Goal: Download file/media

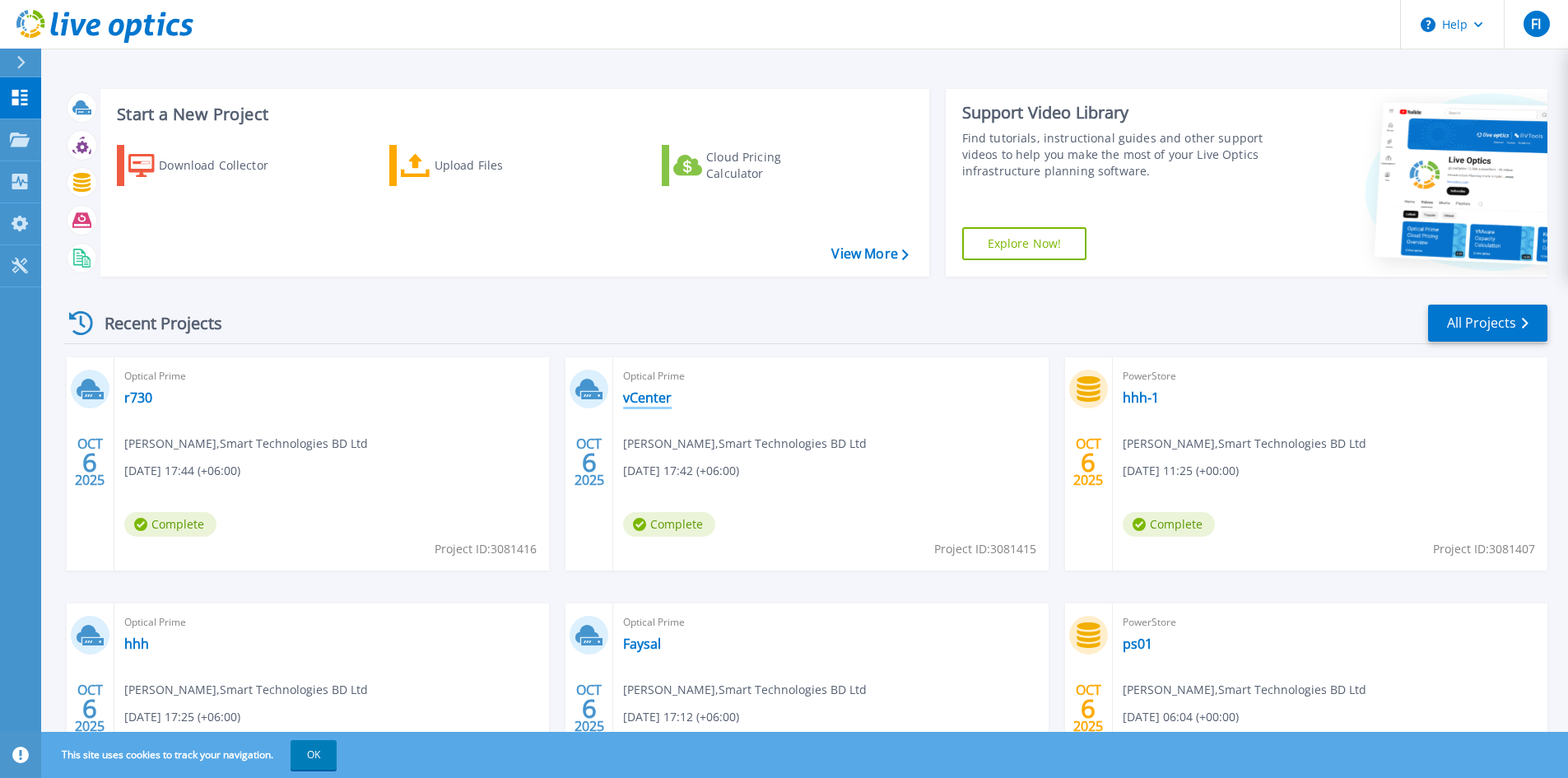
click at [643, 396] on link "vCenter" at bounding box center [647, 397] width 49 height 17
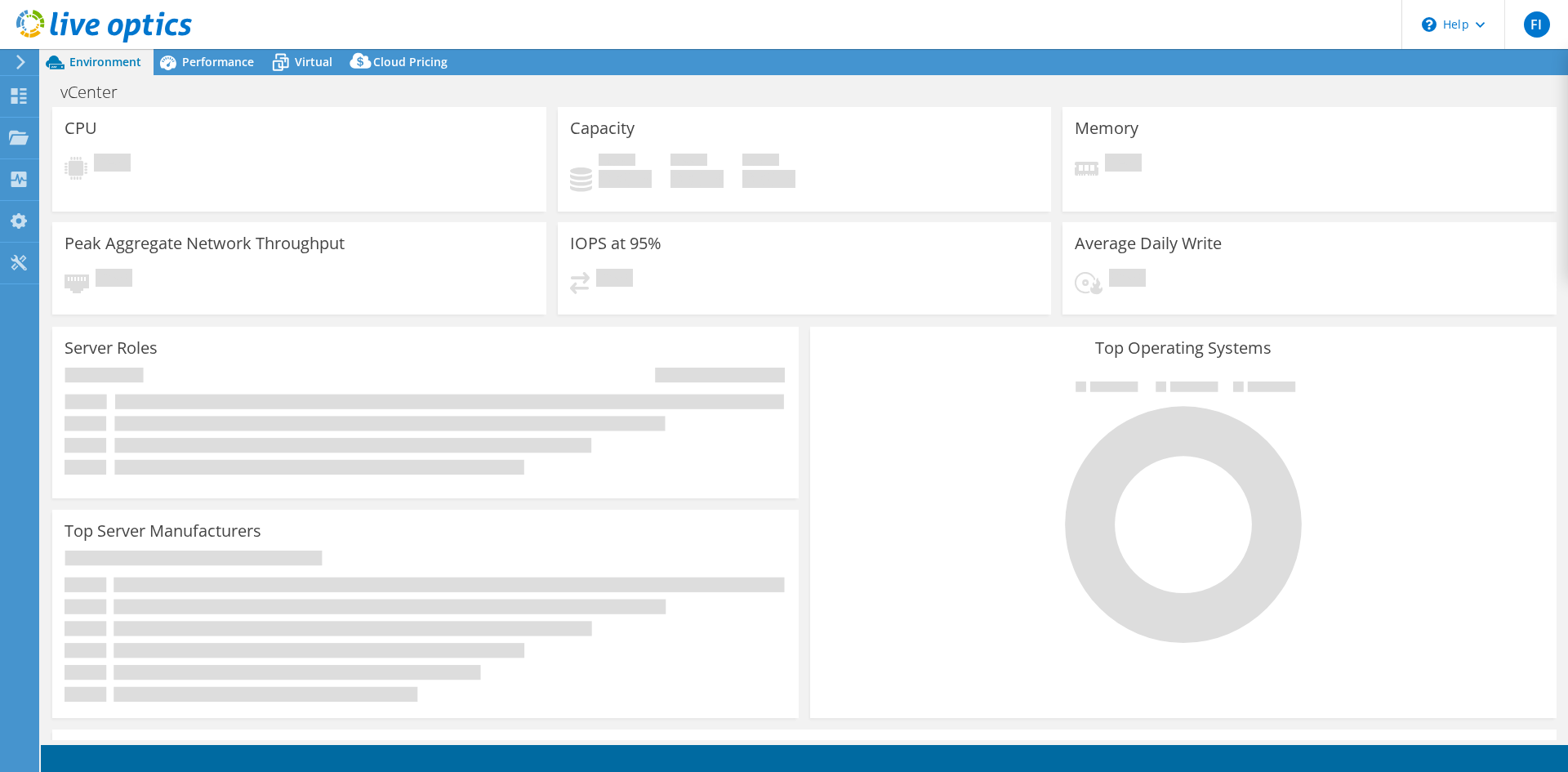
select select "USD"
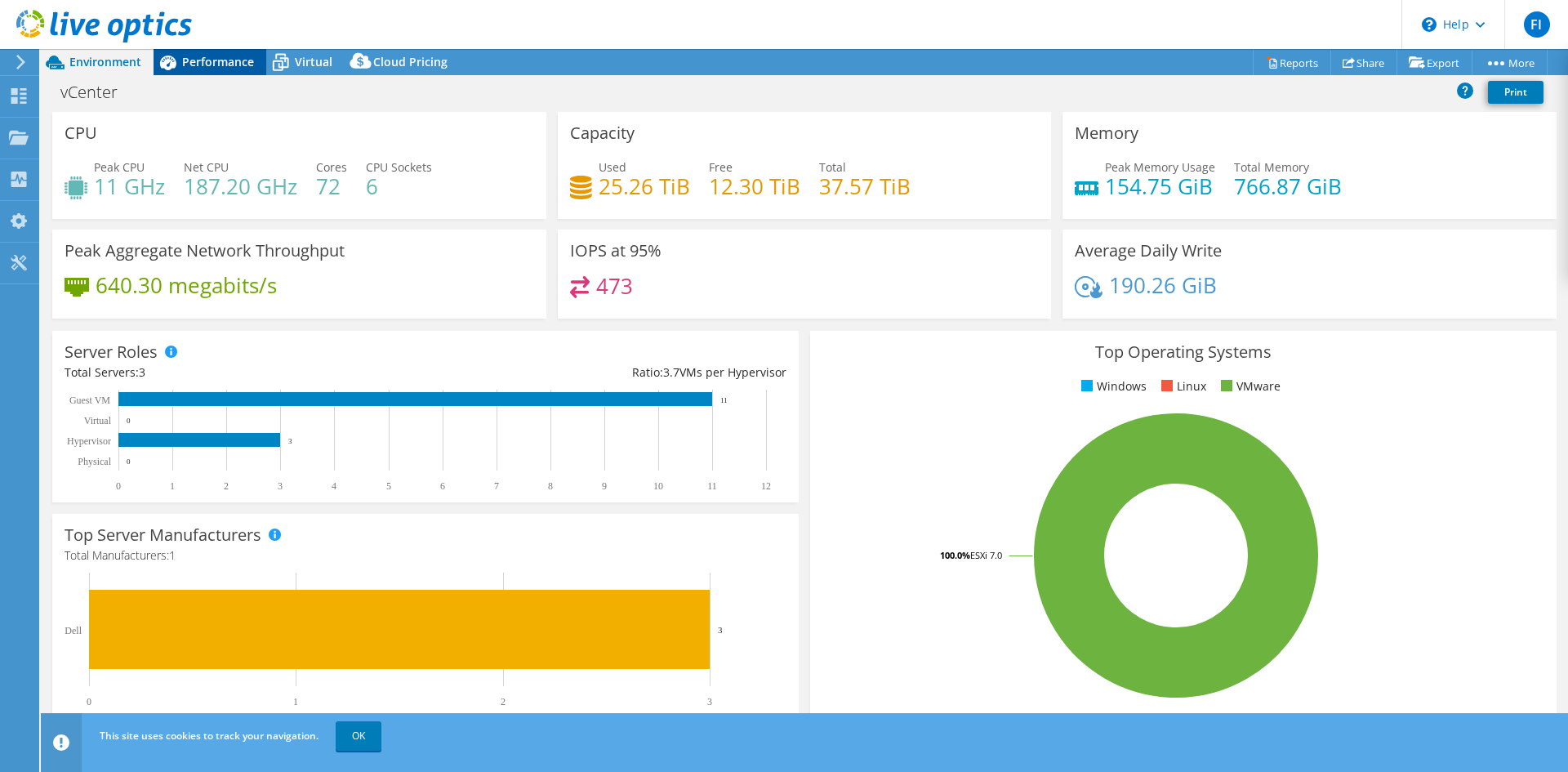
click at [205, 62] on span "Performance" at bounding box center [218, 61] width 72 height 16
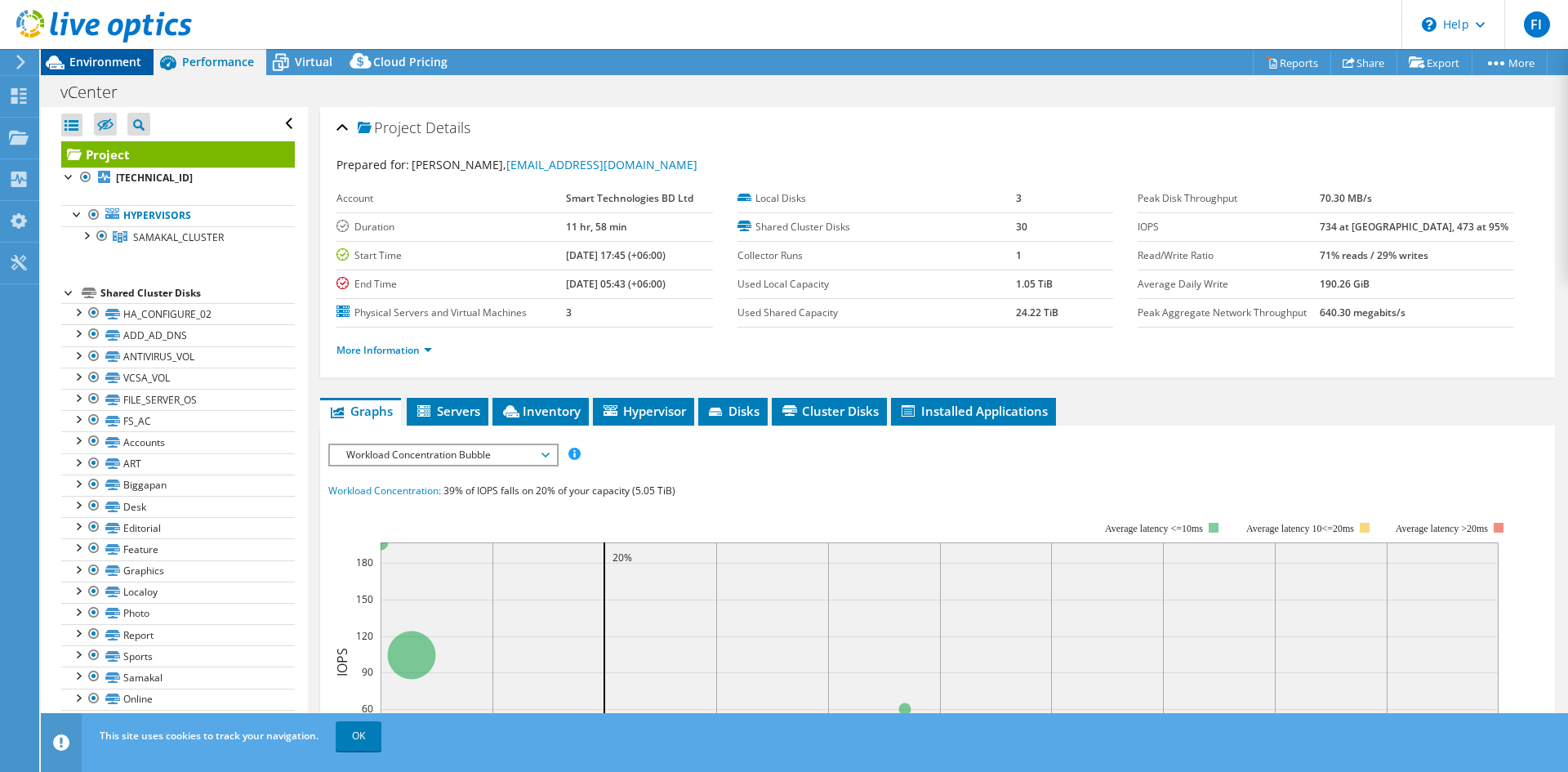
click at [101, 58] on span "Environment" at bounding box center [105, 61] width 72 height 16
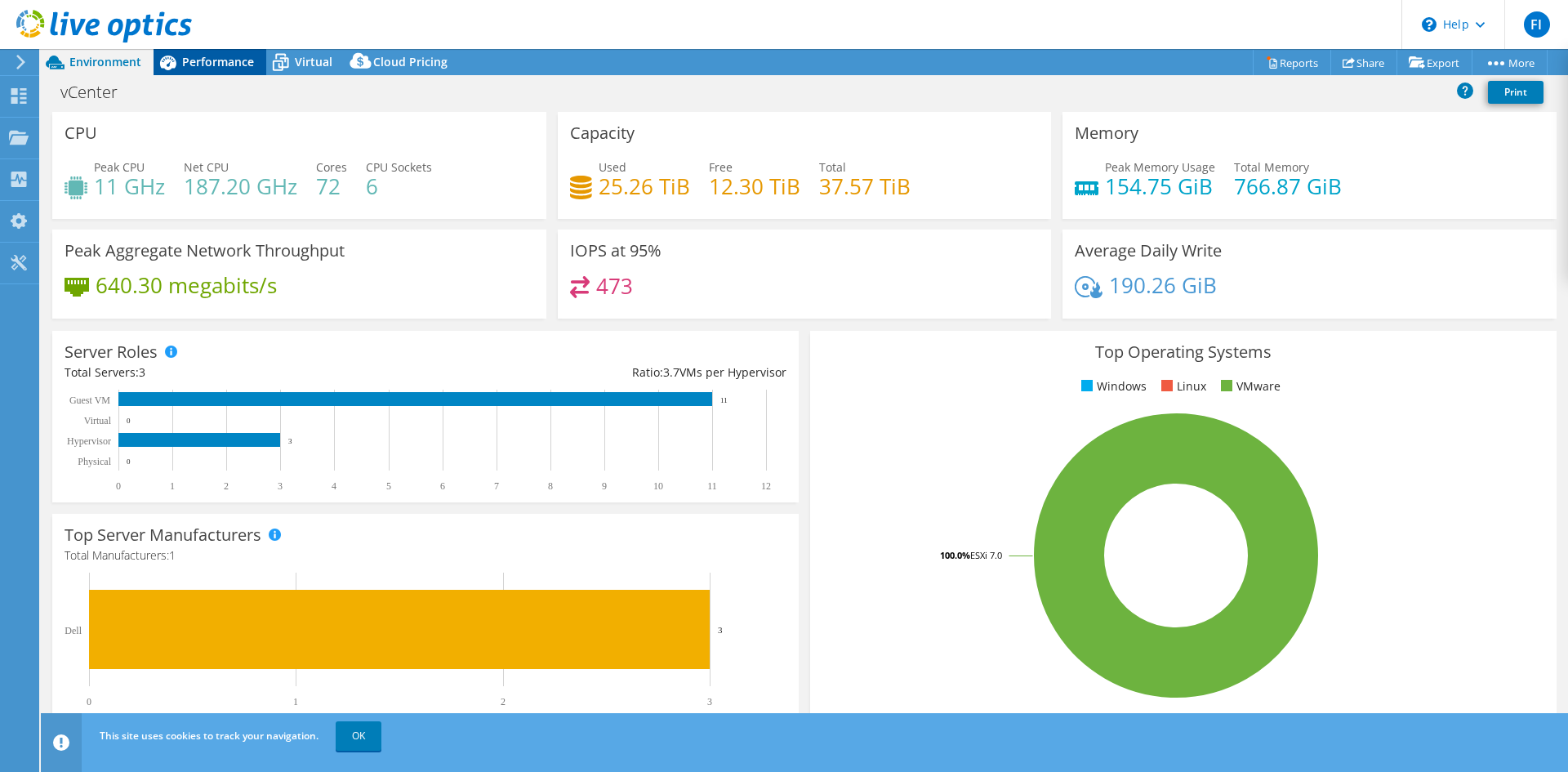
click at [206, 63] on span "Performance" at bounding box center [218, 61] width 72 height 16
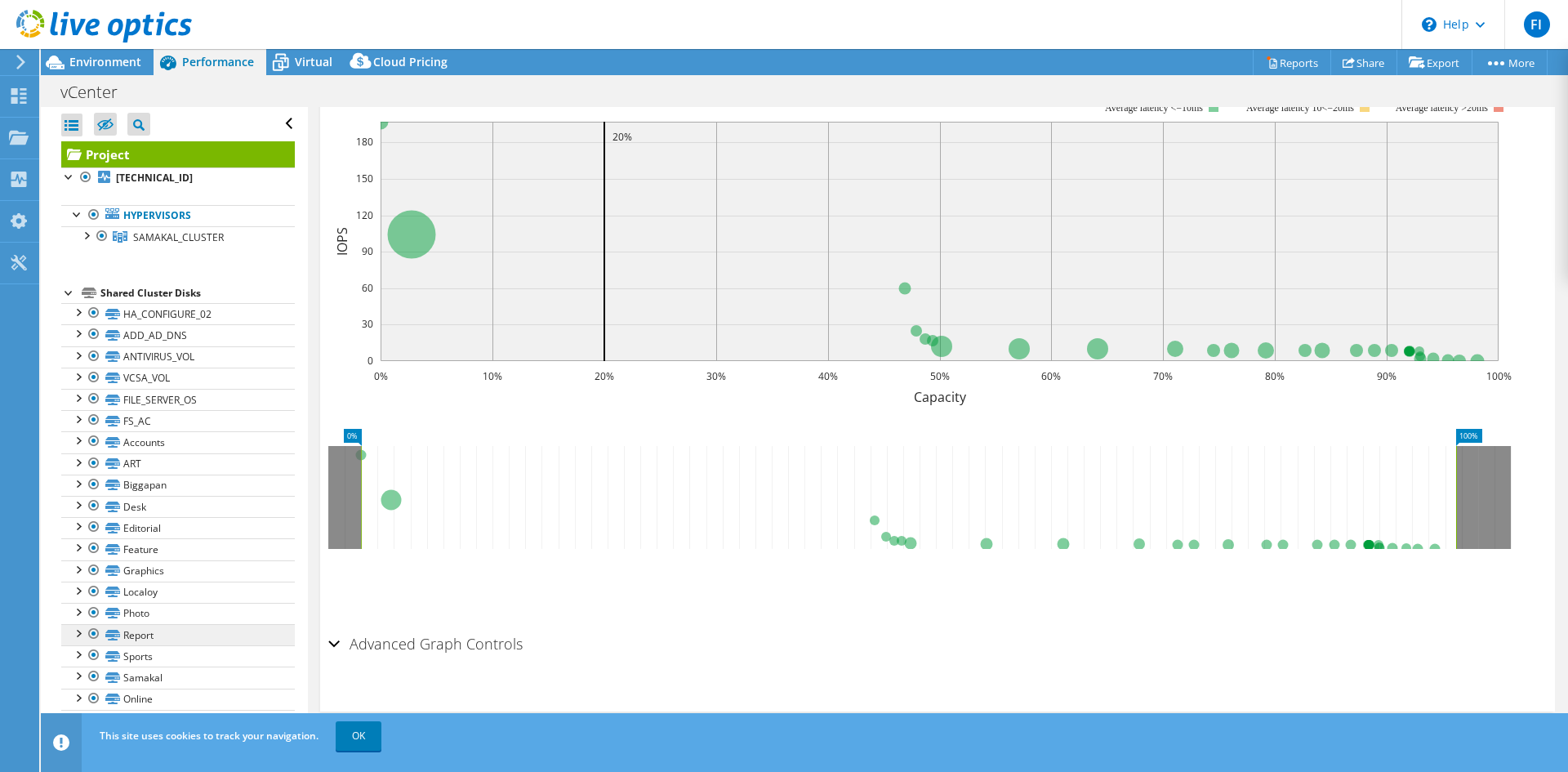
scroll to position [225, 0]
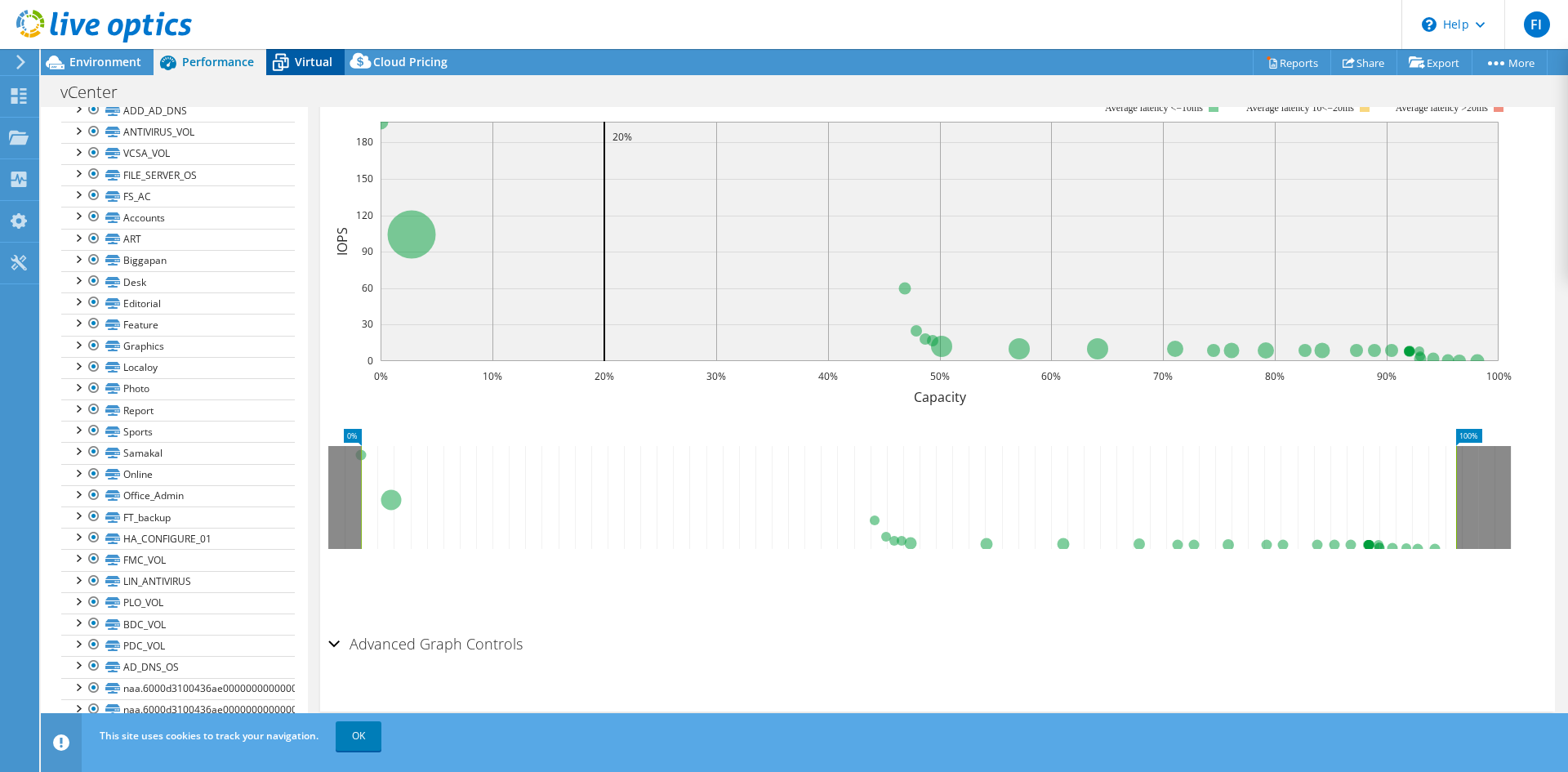
click at [307, 52] on div "Virtual" at bounding box center [305, 61] width 79 height 27
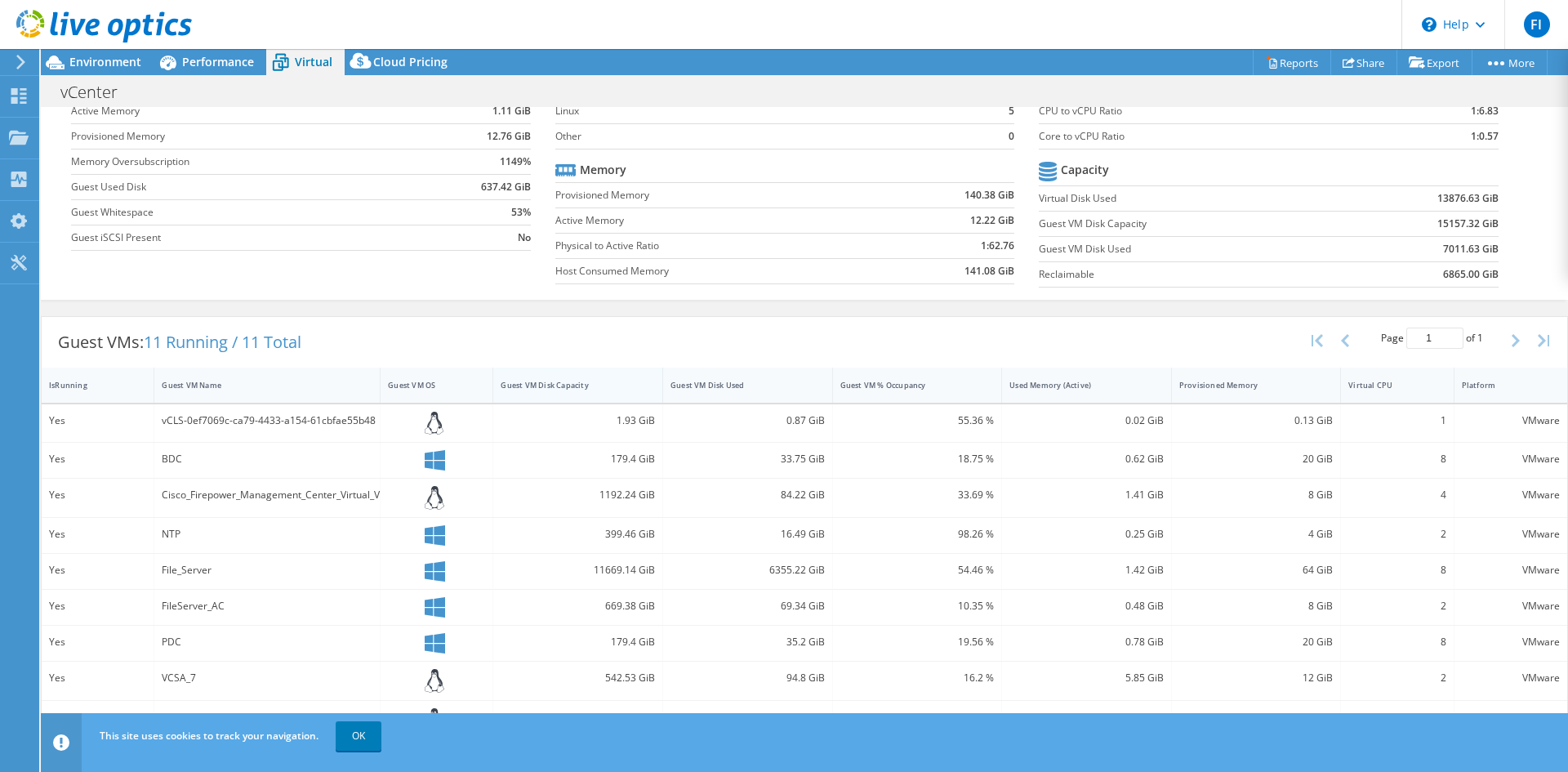
scroll to position [194, 0]
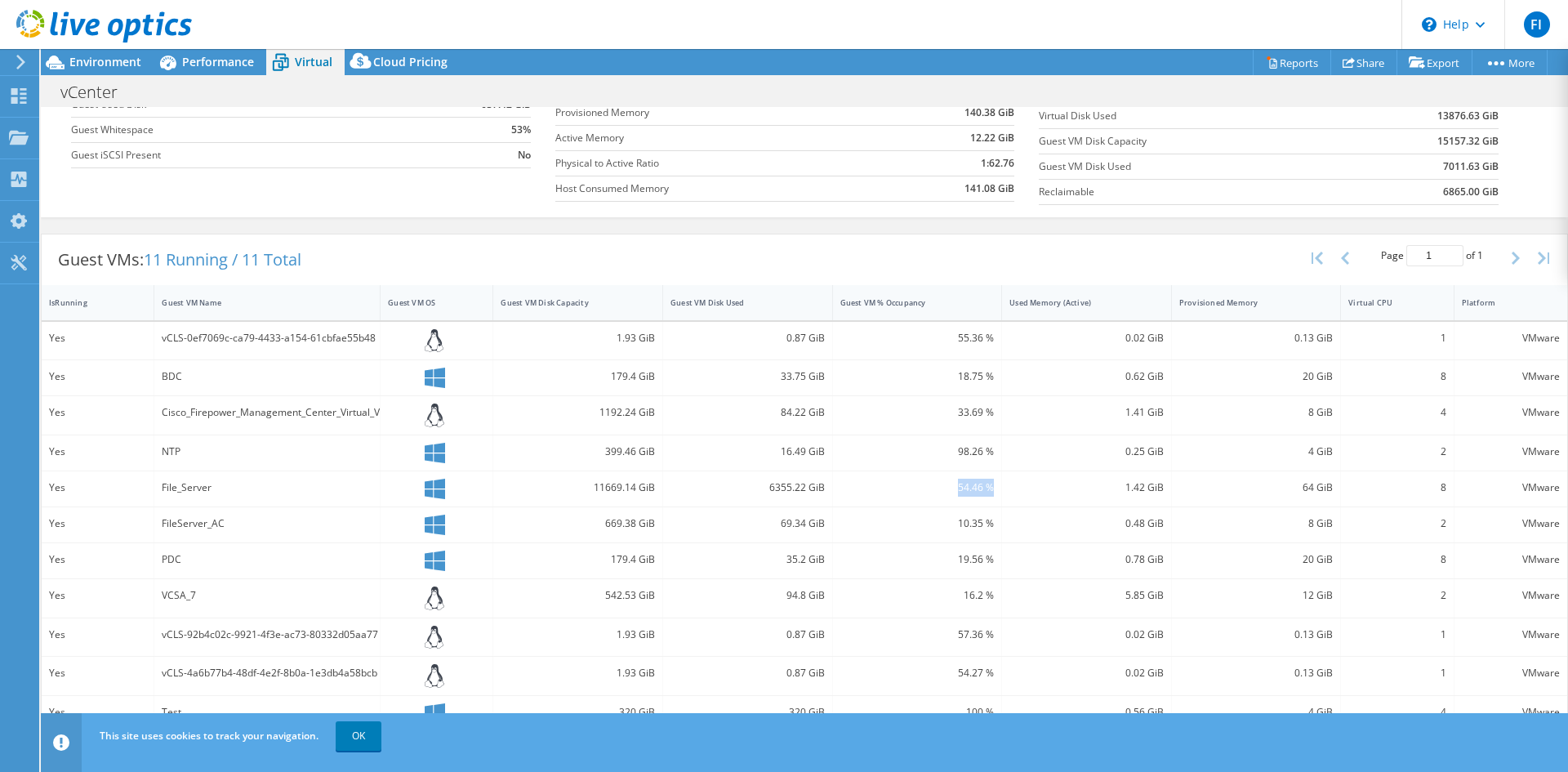
drag, startPoint x: 988, startPoint y: 490, endPoint x: 947, endPoint y: 491, distance: 41.0
click at [947, 491] on div "54.46 %" at bounding box center [918, 489] width 170 height 35
click at [762, 507] on div "69.34 GiB" at bounding box center [747, 524] width 170 height 35
click at [356, 739] on link "OK" at bounding box center [359, 736] width 46 height 29
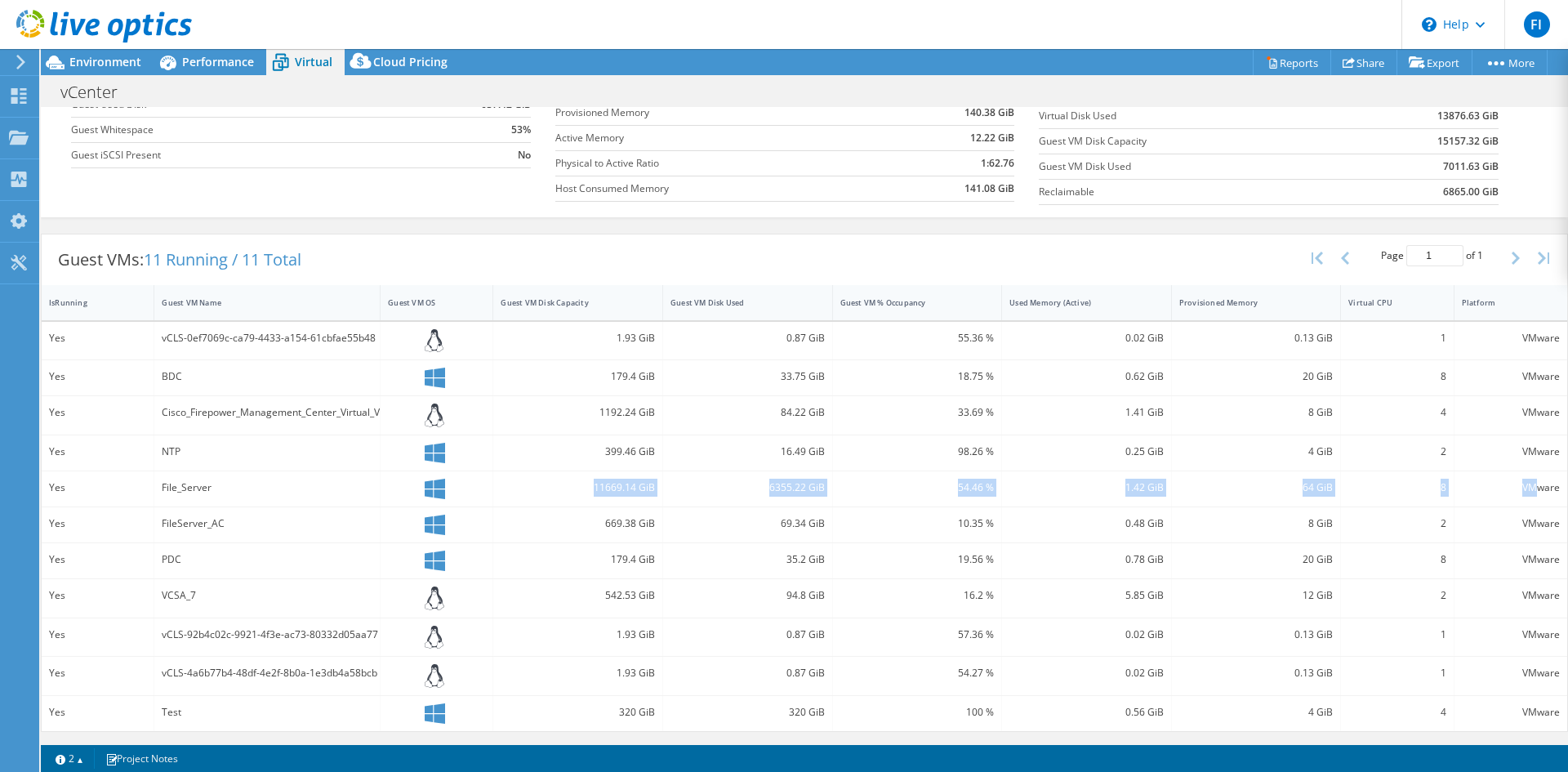
drag, startPoint x: 214, startPoint y: 487, endPoint x: 1529, endPoint y: 482, distance: 1315.0
click at [1529, 482] on div "Yes File_Server 11669.14 GiB 6355.22 GiB 54.46 % 1.42 GiB 64 GiB 8 VMware" at bounding box center [804, 489] width 1526 height 35
drag, startPoint x: 191, startPoint y: 372, endPoint x: 1522, endPoint y: 372, distance: 1331.0
click at [1522, 372] on div "Yes BDC 179.4 GiB 33.75 GiB 18.75 % 0.62 GiB 20 GiB 8 VMware" at bounding box center [804, 378] width 1526 height 35
drag, startPoint x: 182, startPoint y: 564, endPoint x: 1499, endPoint y: 557, distance: 1317.0
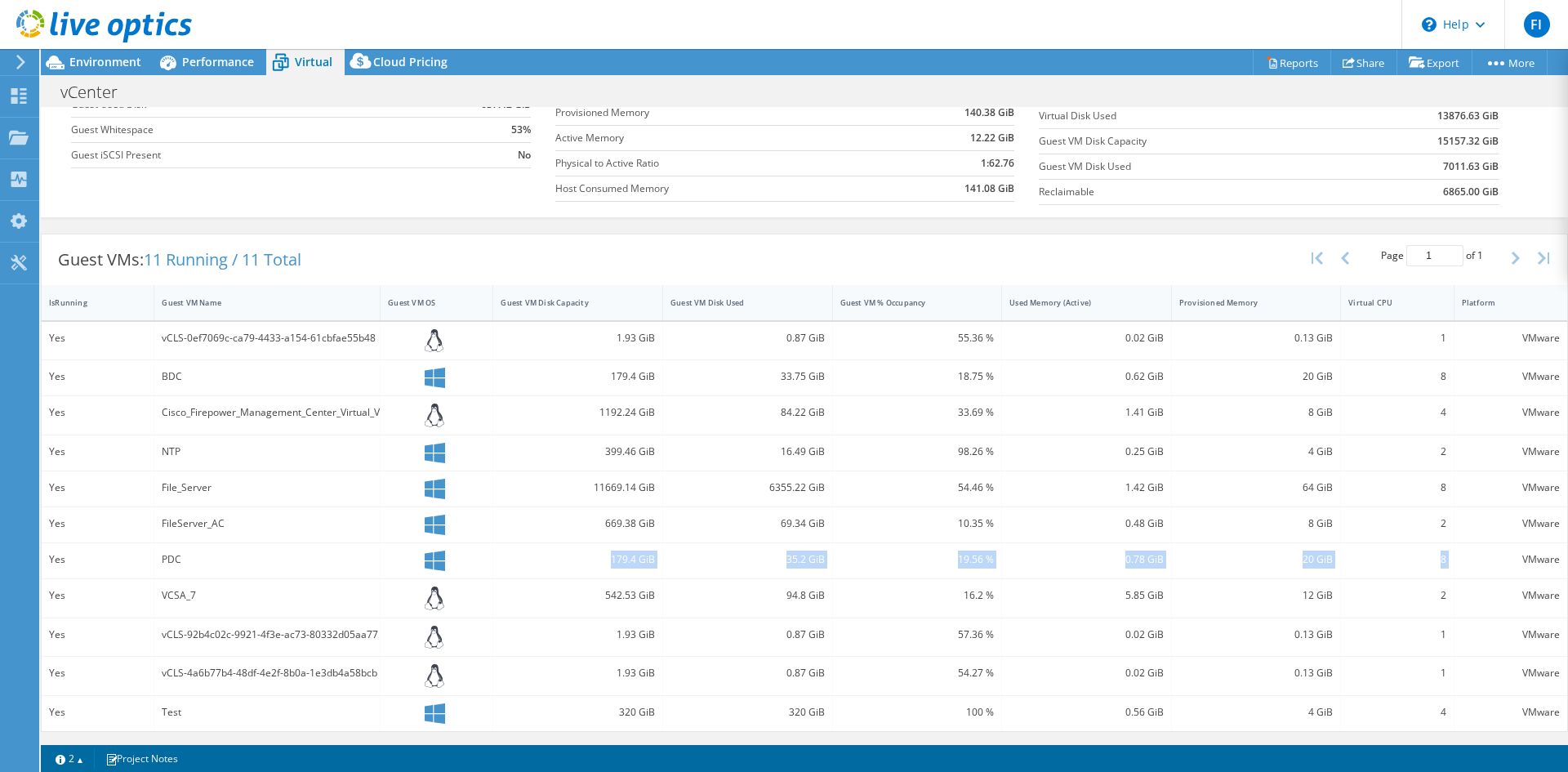
click at [1499, 557] on div "Yes PDC 179.4 GiB 35.2 GiB 19.56 % 0.78 GiB 20 GiB 8 VMware" at bounding box center [804, 560] width 1526 height 35
drag, startPoint x: 998, startPoint y: 337, endPoint x: 940, endPoint y: 337, distance: 58.0
click at [940, 337] on div "Yes vCLS-0ef7069c-ca79-4433-a154-61cbfae55b48 1.93 GiB 0.87 GiB 55.36 % 0.02 Gi…" at bounding box center [804, 341] width 1526 height 39
click at [1026, 697] on div "0.56 GiB" at bounding box center [1087, 713] width 170 height 35
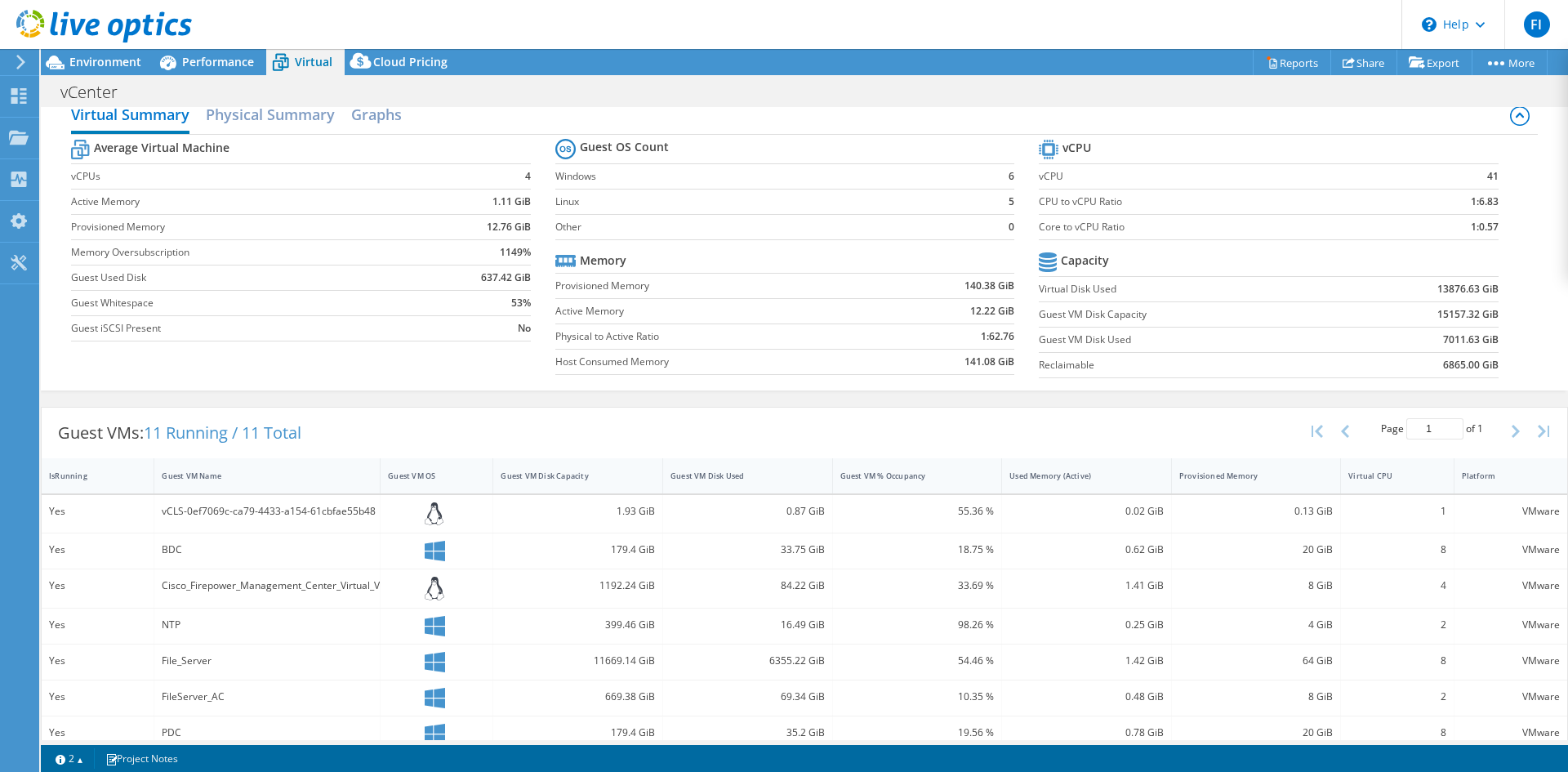
scroll to position [0, 0]
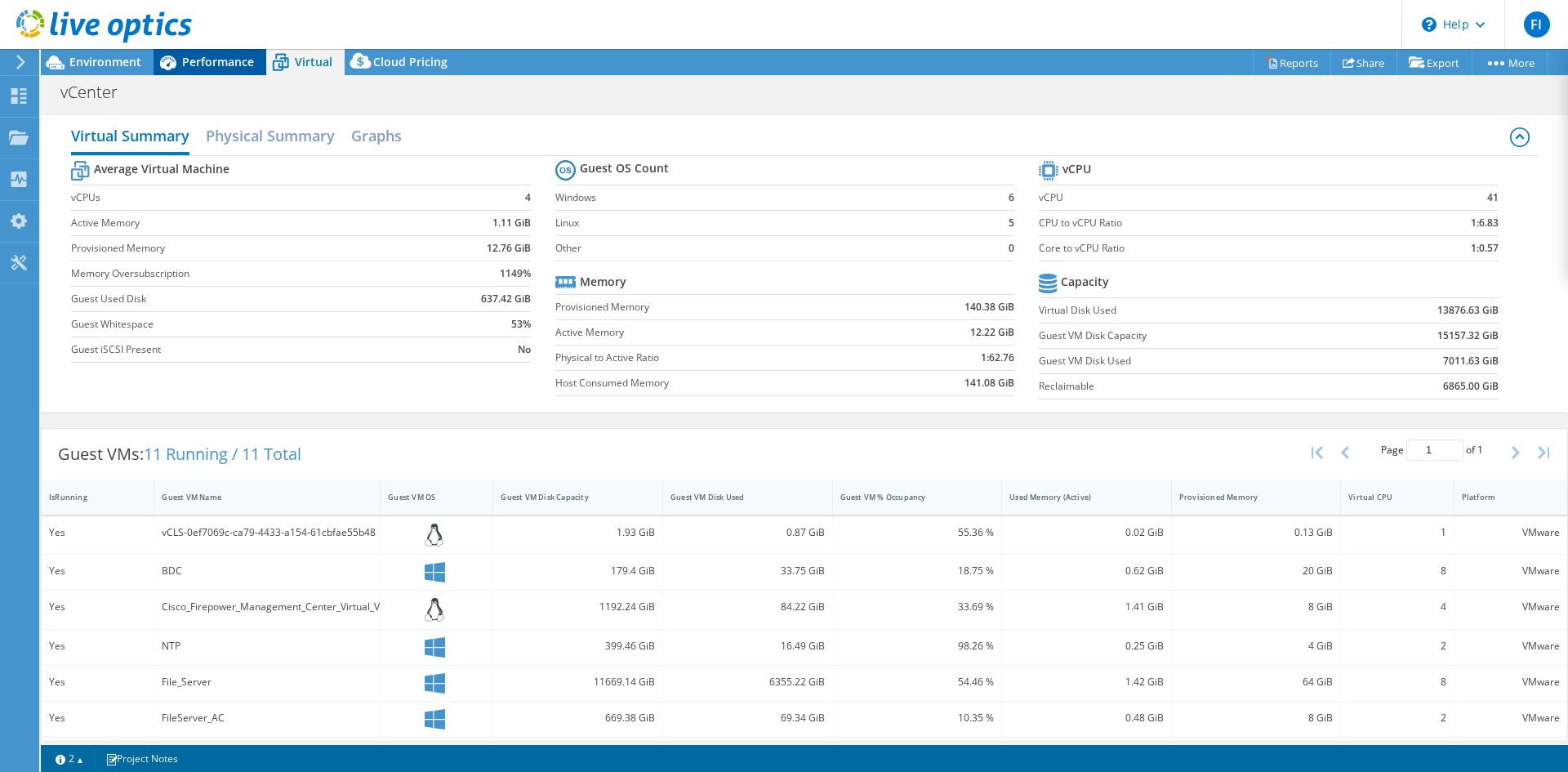
click at [219, 61] on span "Performance" at bounding box center [218, 61] width 72 height 16
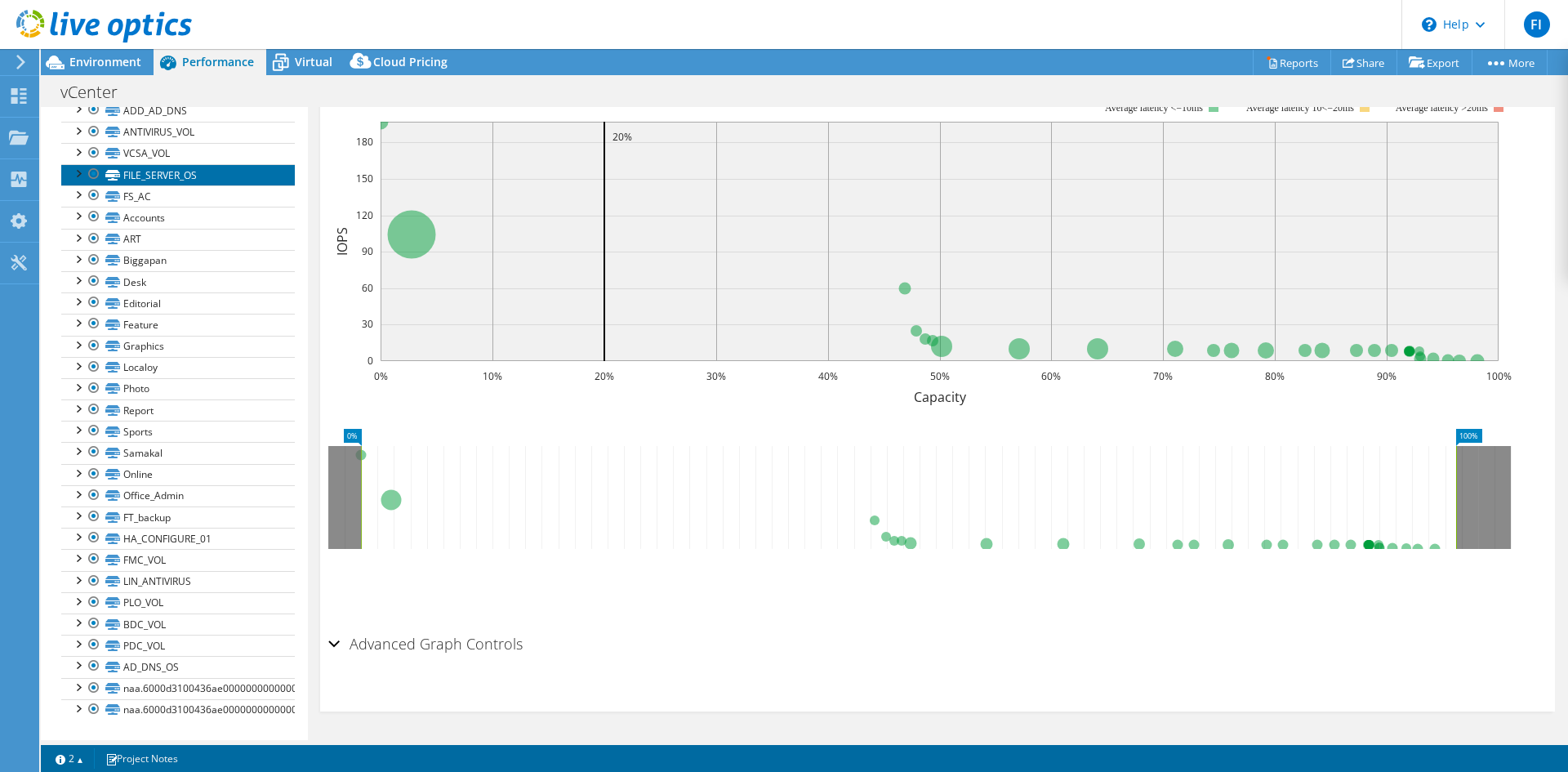
click at [162, 173] on link "FILE_SERVER_OS" at bounding box center [178, 174] width 234 height 21
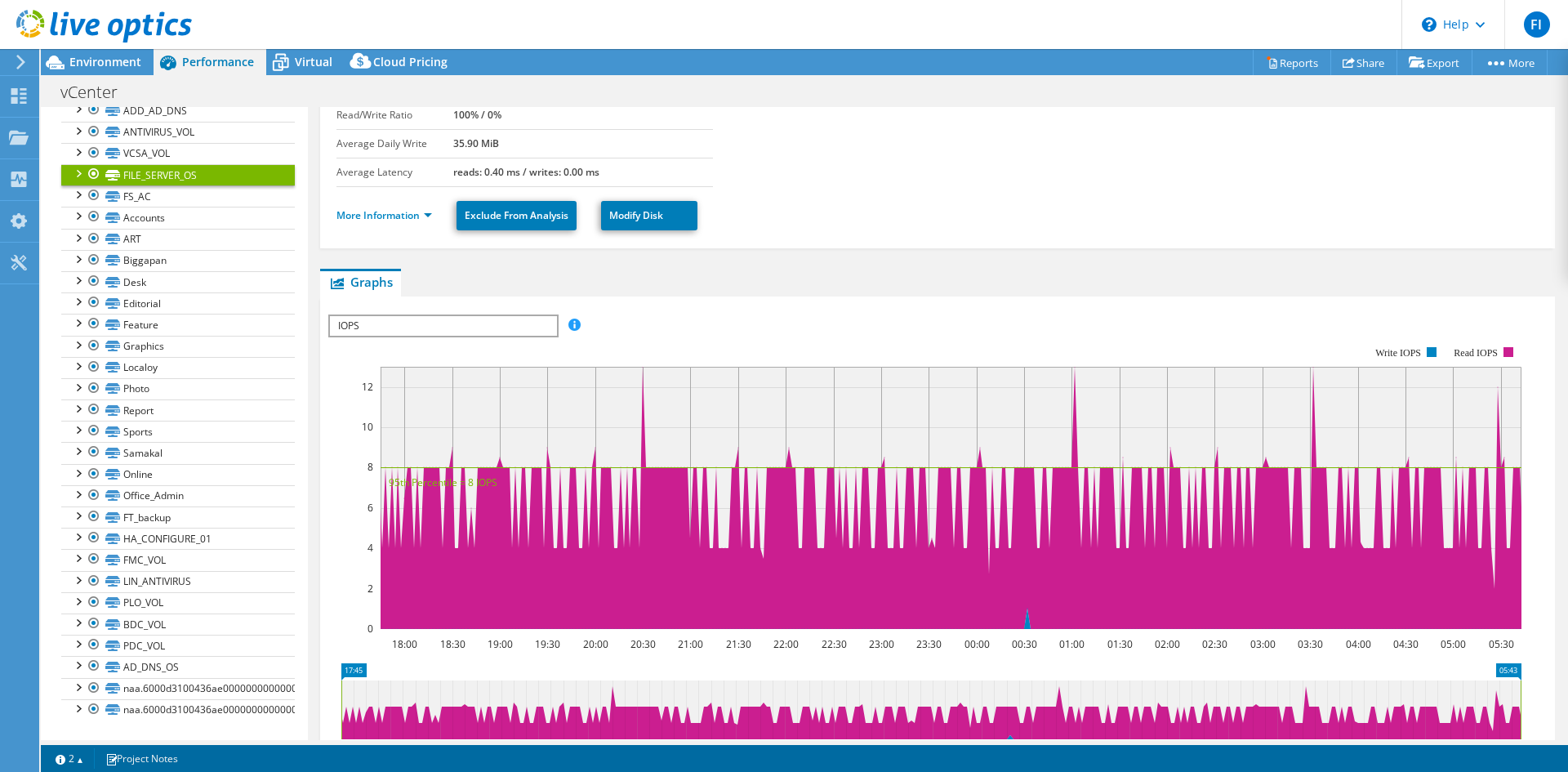
scroll to position [6, 0]
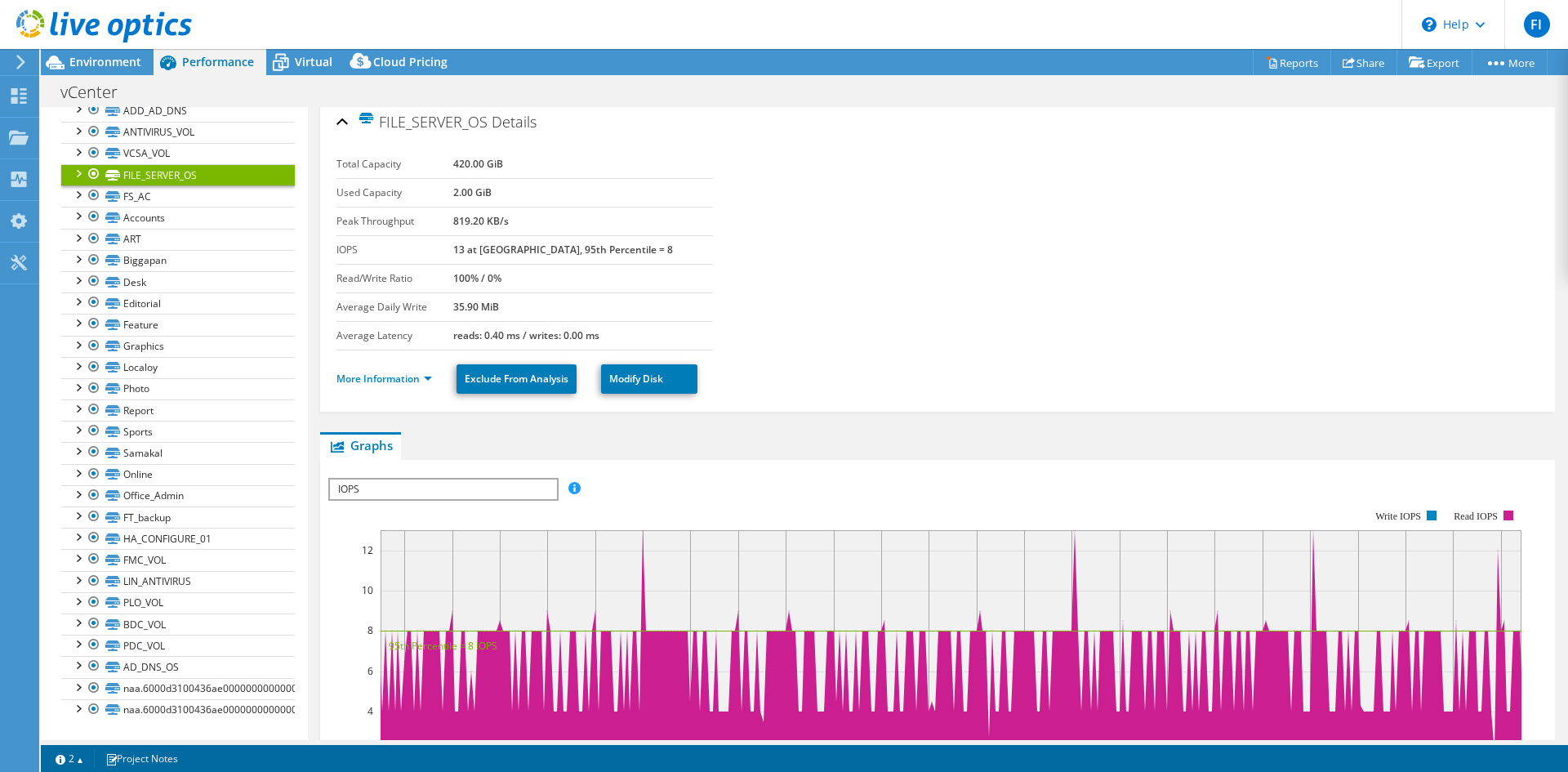
click at [1305, 187] on section "Total Capacity 420.00 GiB Used Capacity 2.00 GiB Peak Throughput 819.20 KB/s IO…" at bounding box center [937, 250] width 1202 height 200
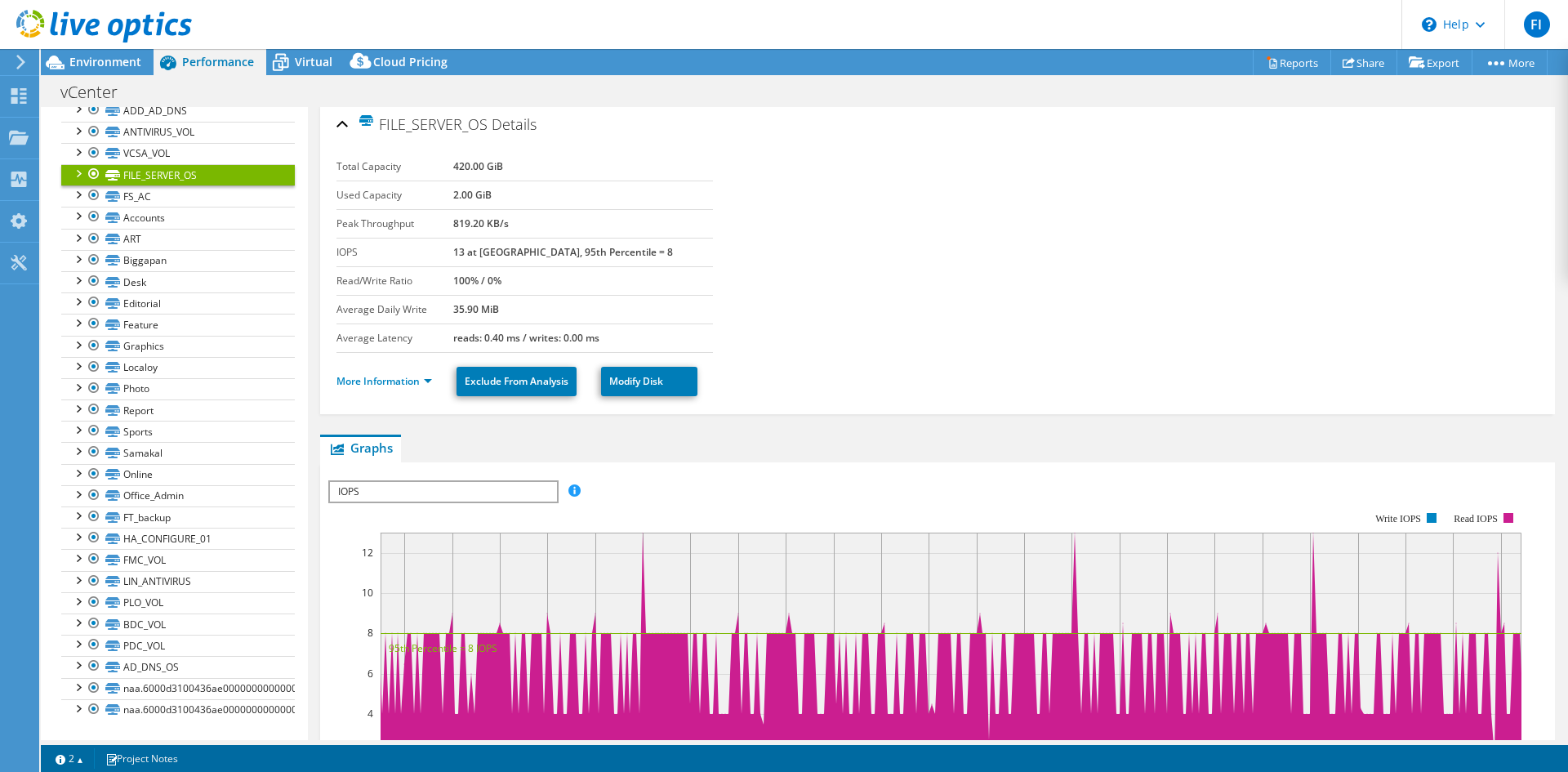
scroll to position [0, 0]
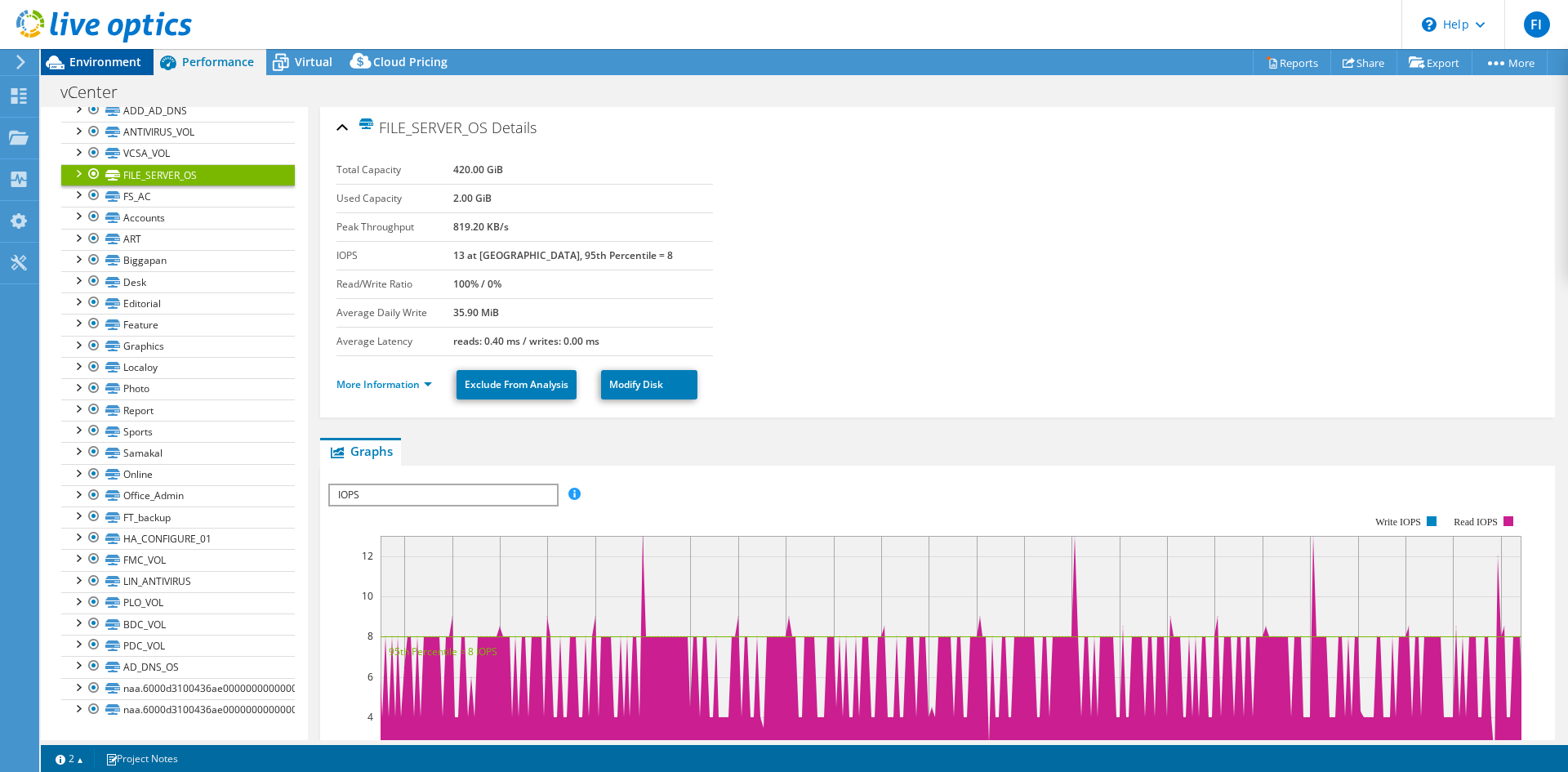
click at [63, 70] on icon at bounding box center [55, 62] width 28 height 28
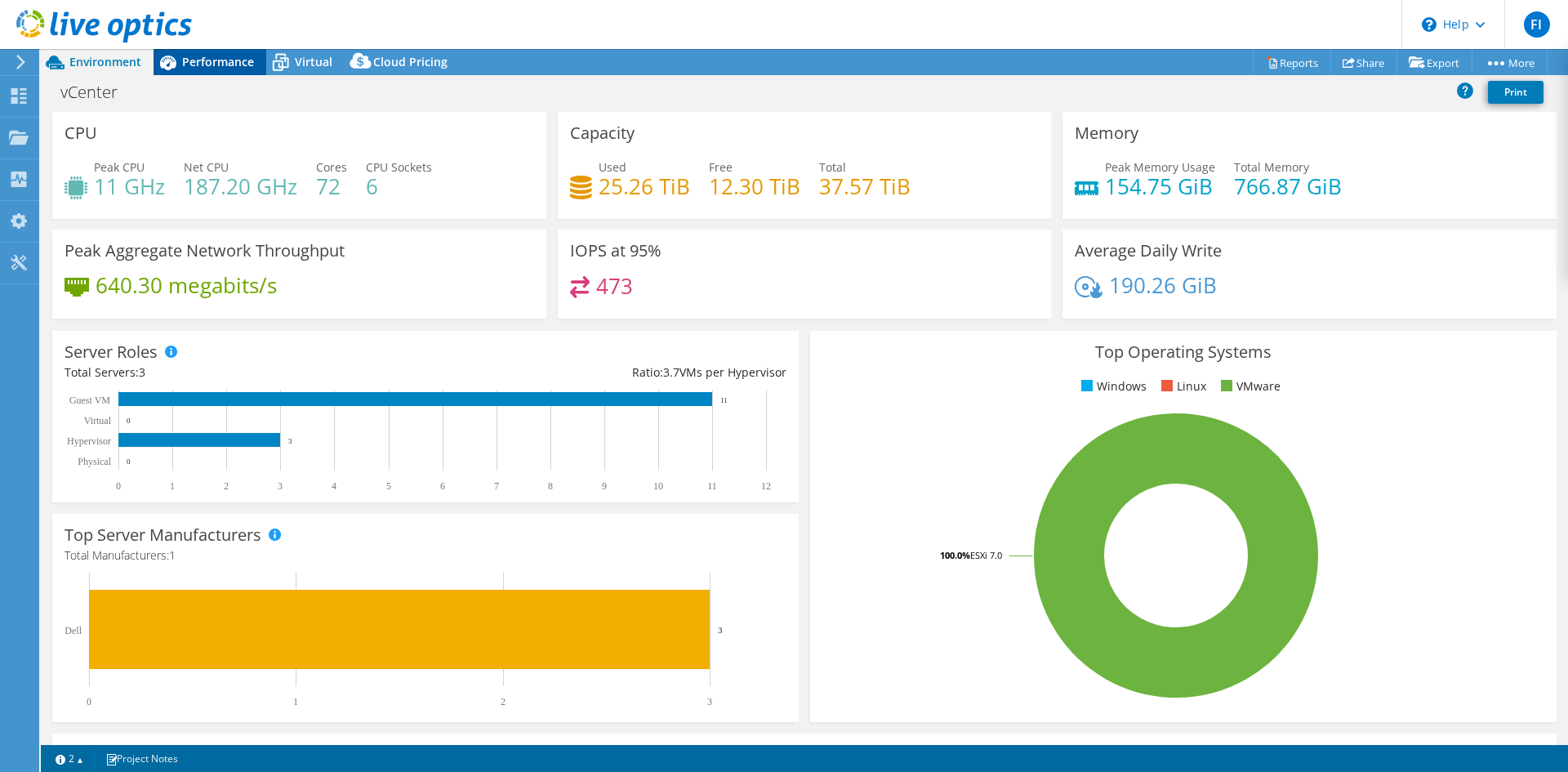
click at [215, 56] on span "Performance" at bounding box center [218, 61] width 72 height 16
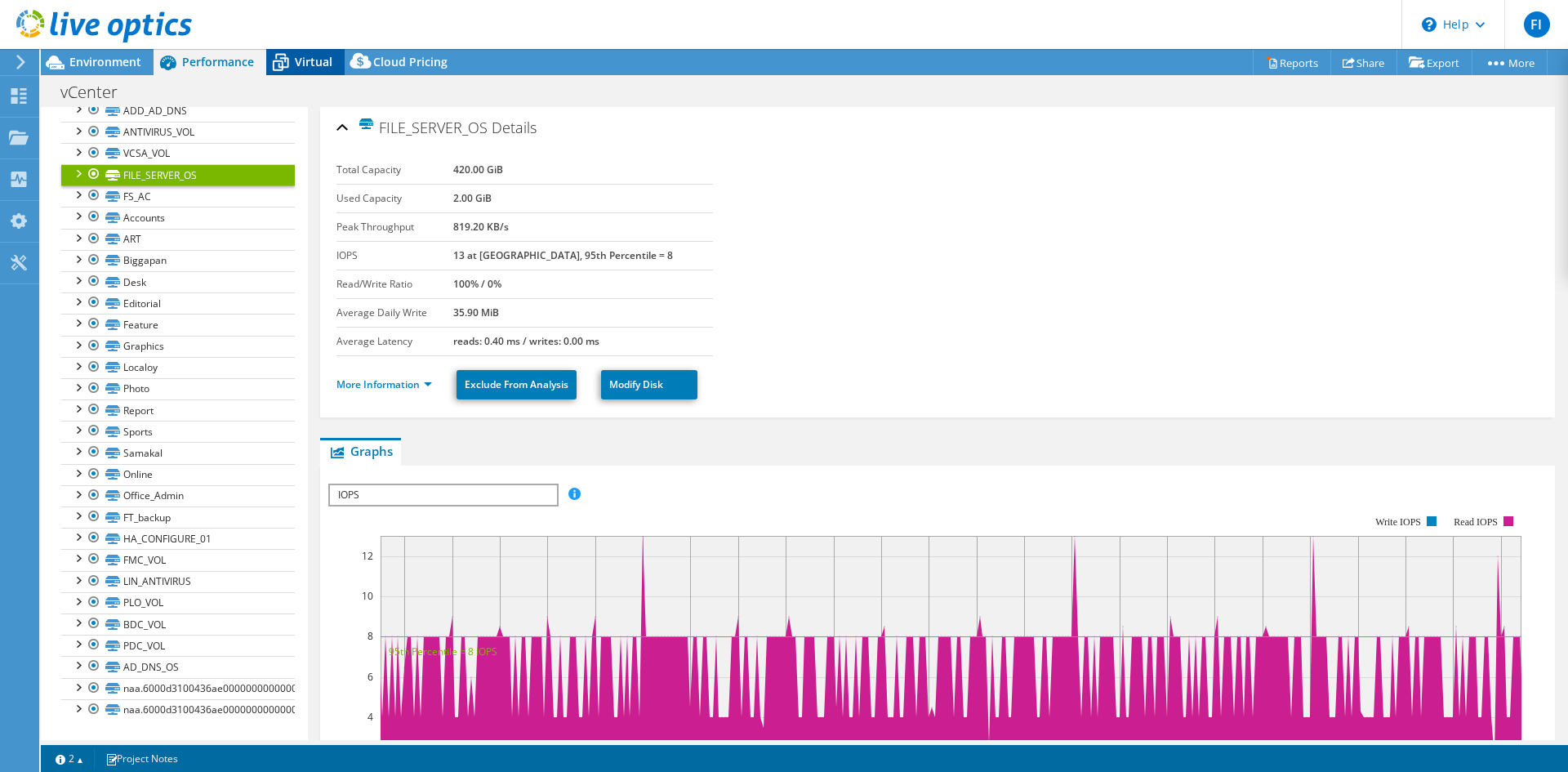
click at [319, 66] on span "Virtual" at bounding box center [314, 61] width 38 height 16
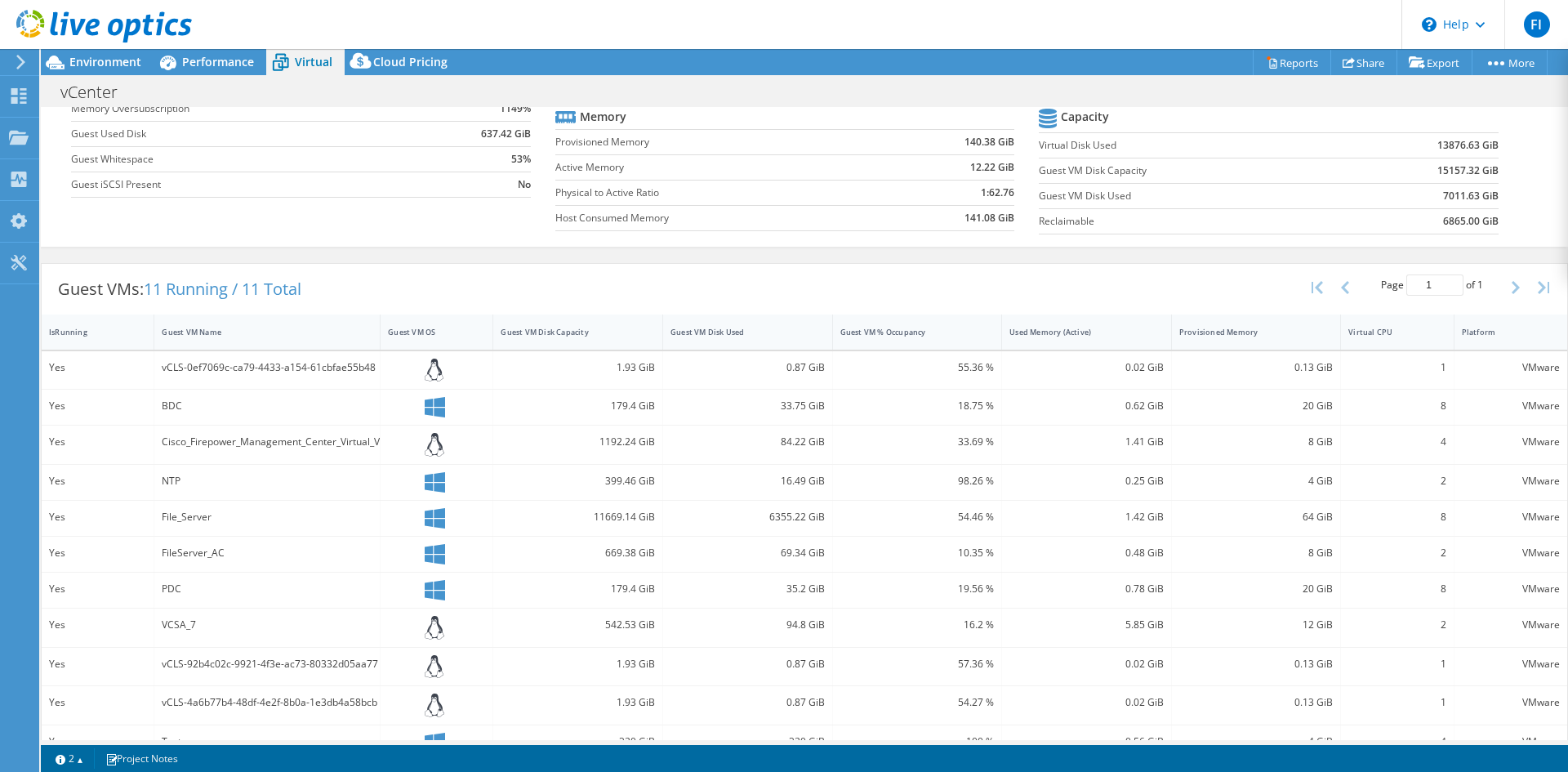
scroll to position [194, 0]
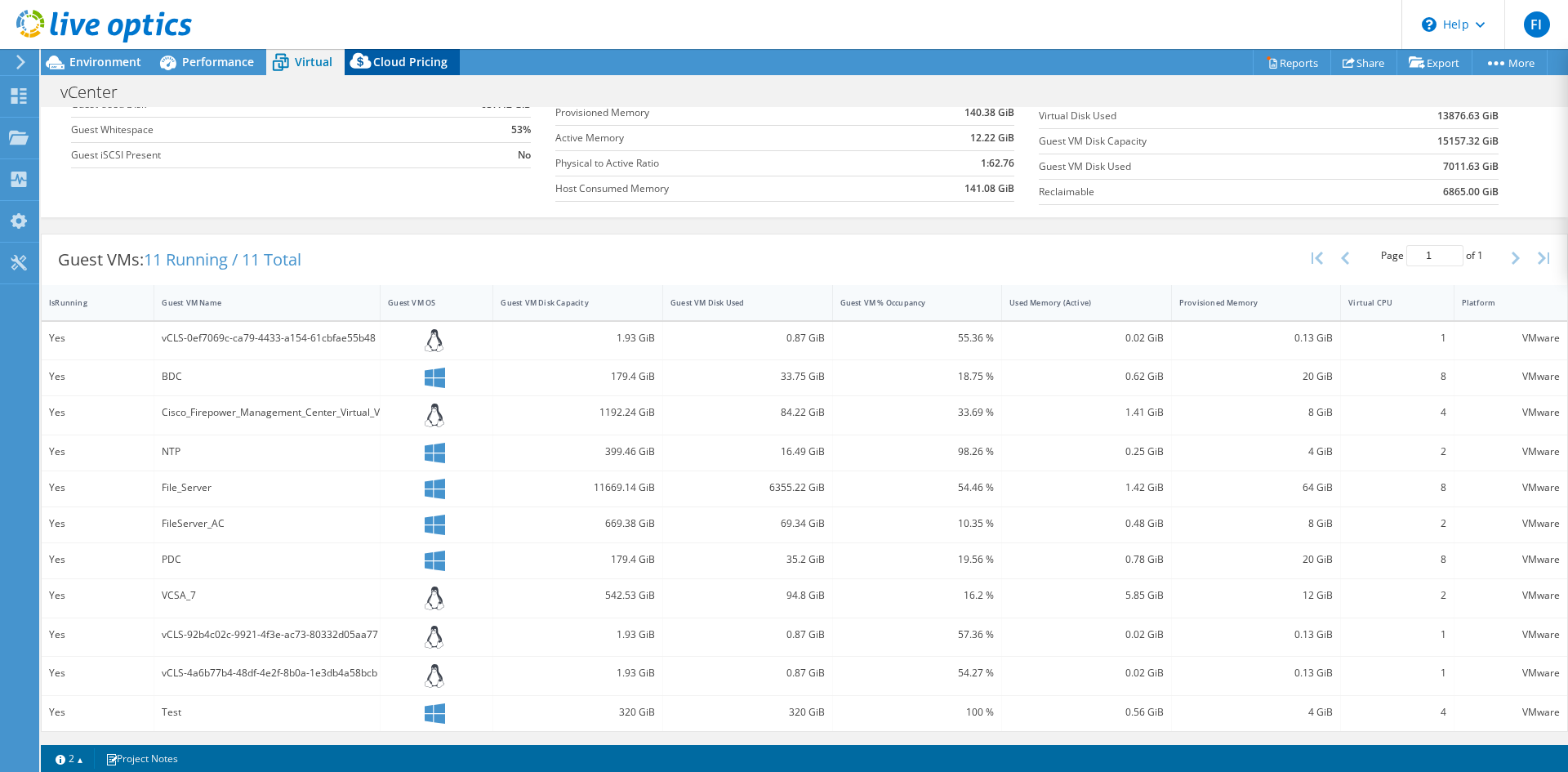
click at [402, 61] on span "Cloud Pricing" at bounding box center [410, 61] width 74 height 16
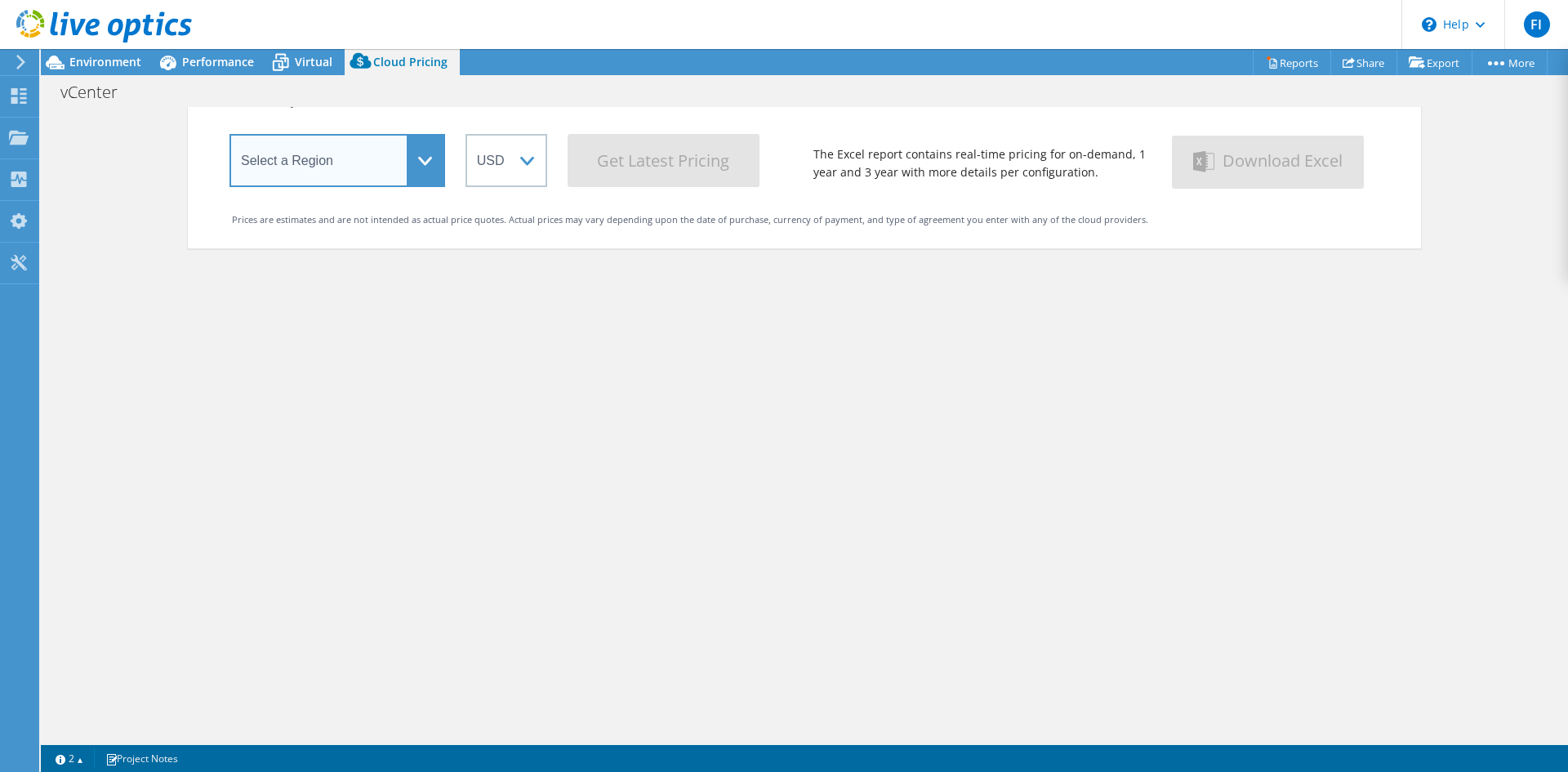
click at [369, 169] on select "Select a Region [GEOGRAPHIC_DATA] ([GEOGRAPHIC_DATA]) [GEOGRAPHIC_DATA] ([GEOGR…" at bounding box center [337, 160] width 215 height 53
drag, startPoint x: 755, startPoint y: 460, endPoint x: 730, endPoint y: 418, distance: 48.9
click at [755, 460] on div "Cloud Pricing Live Optics Cloud Pricing uses the native vendor APIs to retrieve…" at bounding box center [804, 354] width 1233 height 772
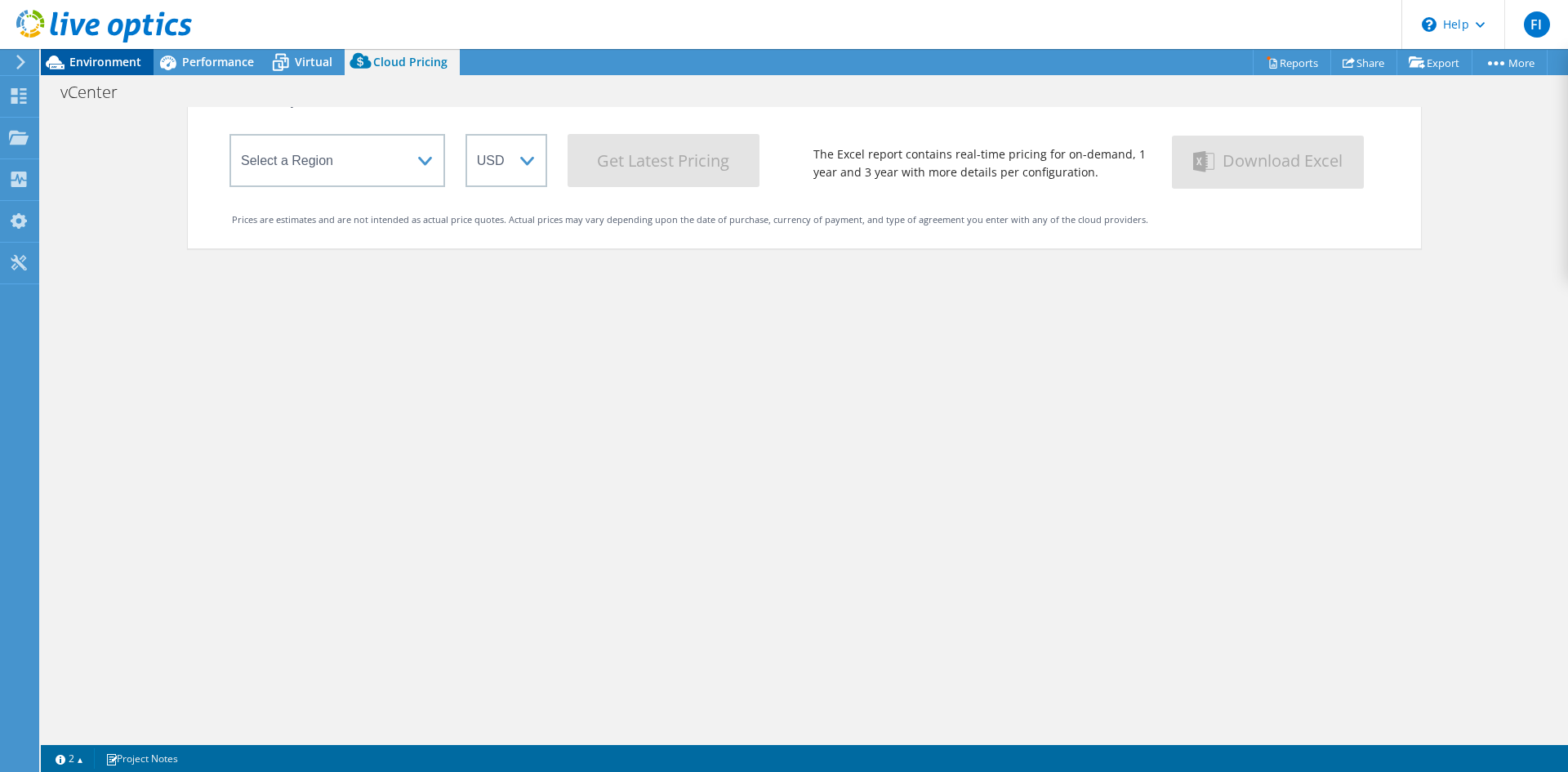
click at [60, 64] on icon at bounding box center [55, 62] width 18 height 14
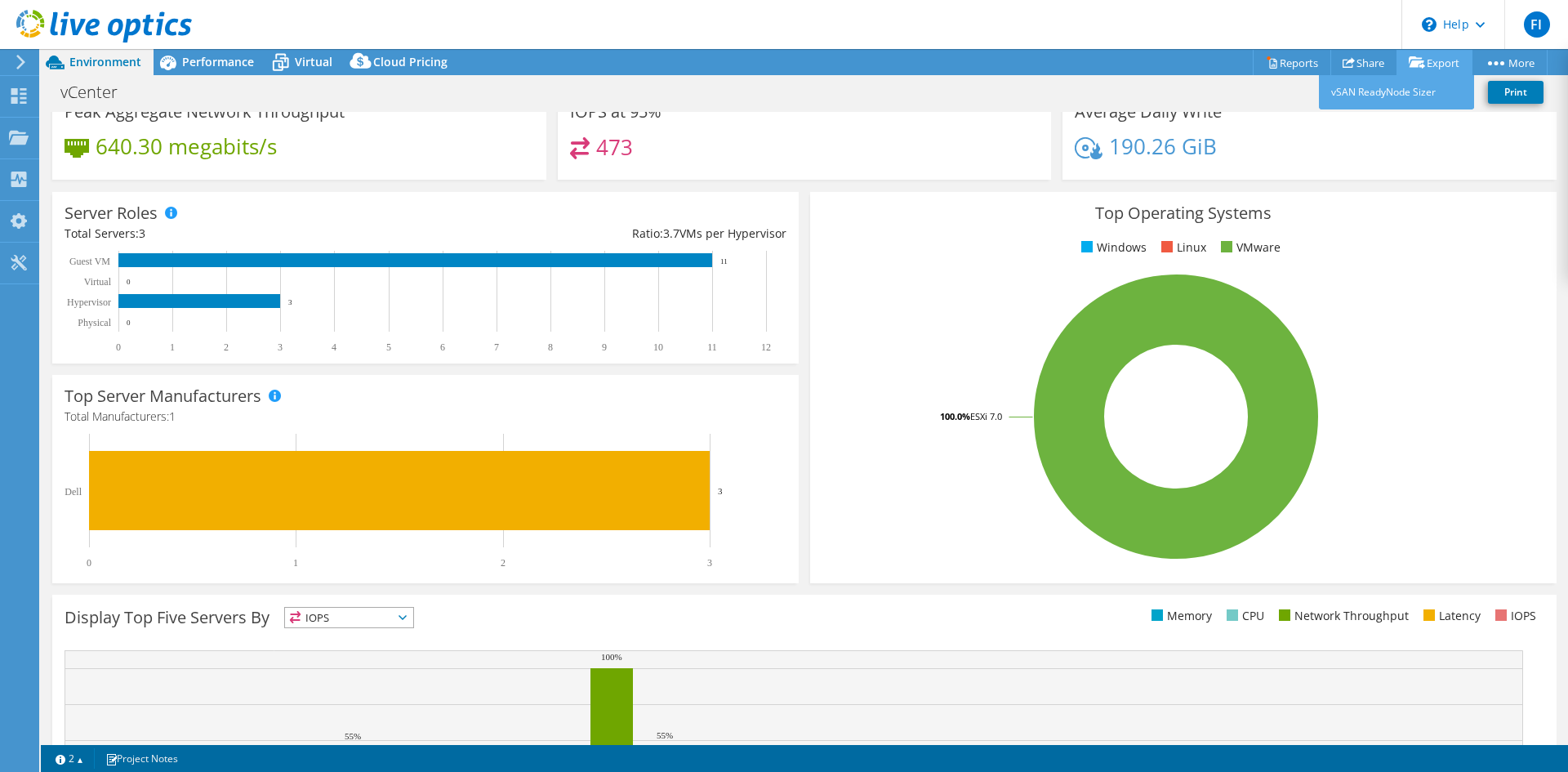
click at [1442, 64] on link "Export" at bounding box center [1434, 62] width 76 height 26
click at [991, 105] on div "vCenter Print" at bounding box center [805, 92] width 1528 height 30
click at [1383, 93] on link "vSAN ReadyNode Sizer" at bounding box center [1397, 92] width 155 height 34
click at [1277, 61] on link "Reports" at bounding box center [1293, 62] width 79 height 26
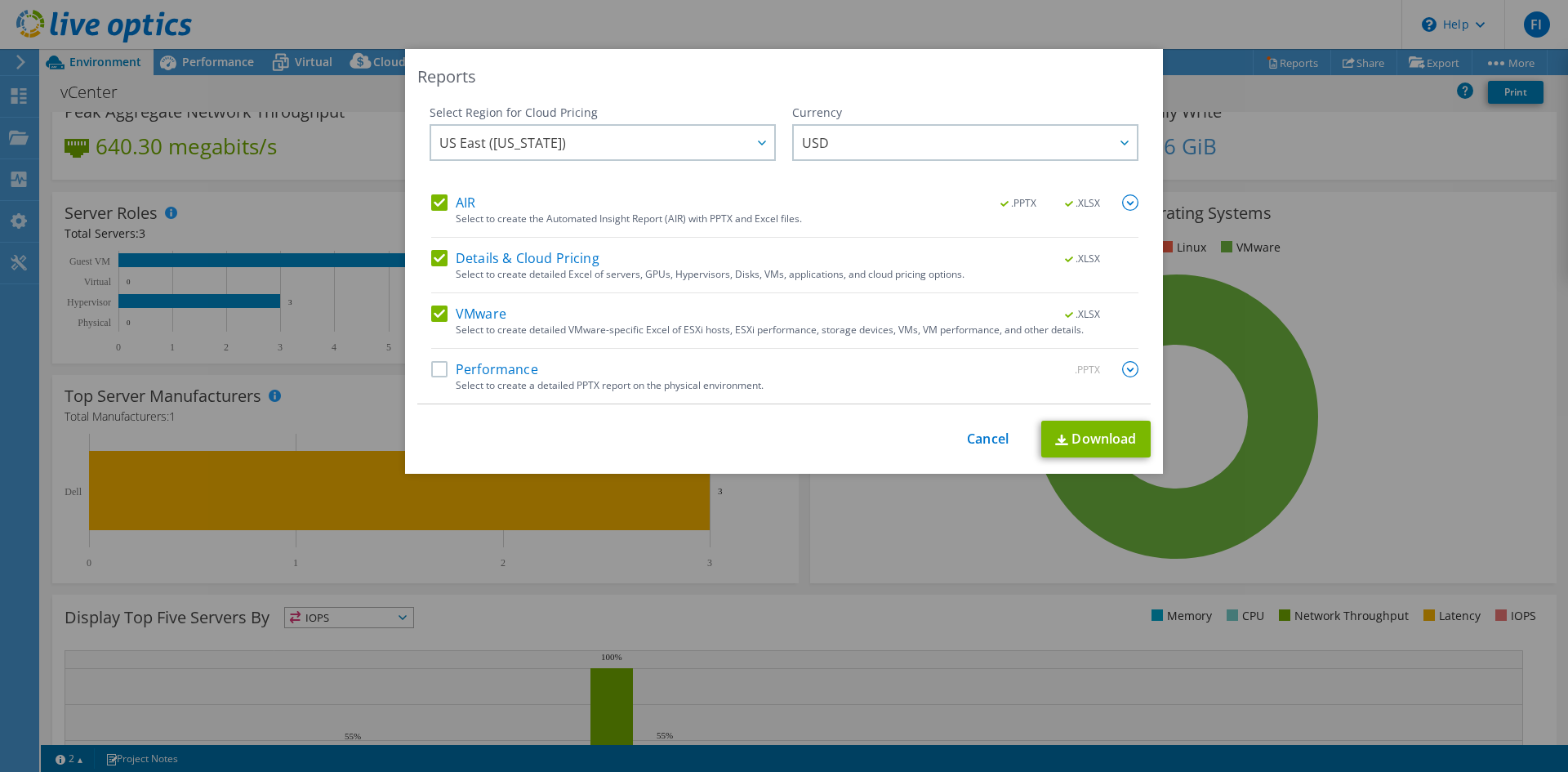
click at [434, 370] on label "Performance" at bounding box center [484, 369] width 107 height 17
click at [0, 0] on input "Performance" at bounding box center [0, 0] width 0 height 0
click at [1081, 442] on link "Download" at bounding box center [1096, 439] width 109 height 37
click at [1126, 368] on img at bounding box center [1131, 369] width 17 height 17
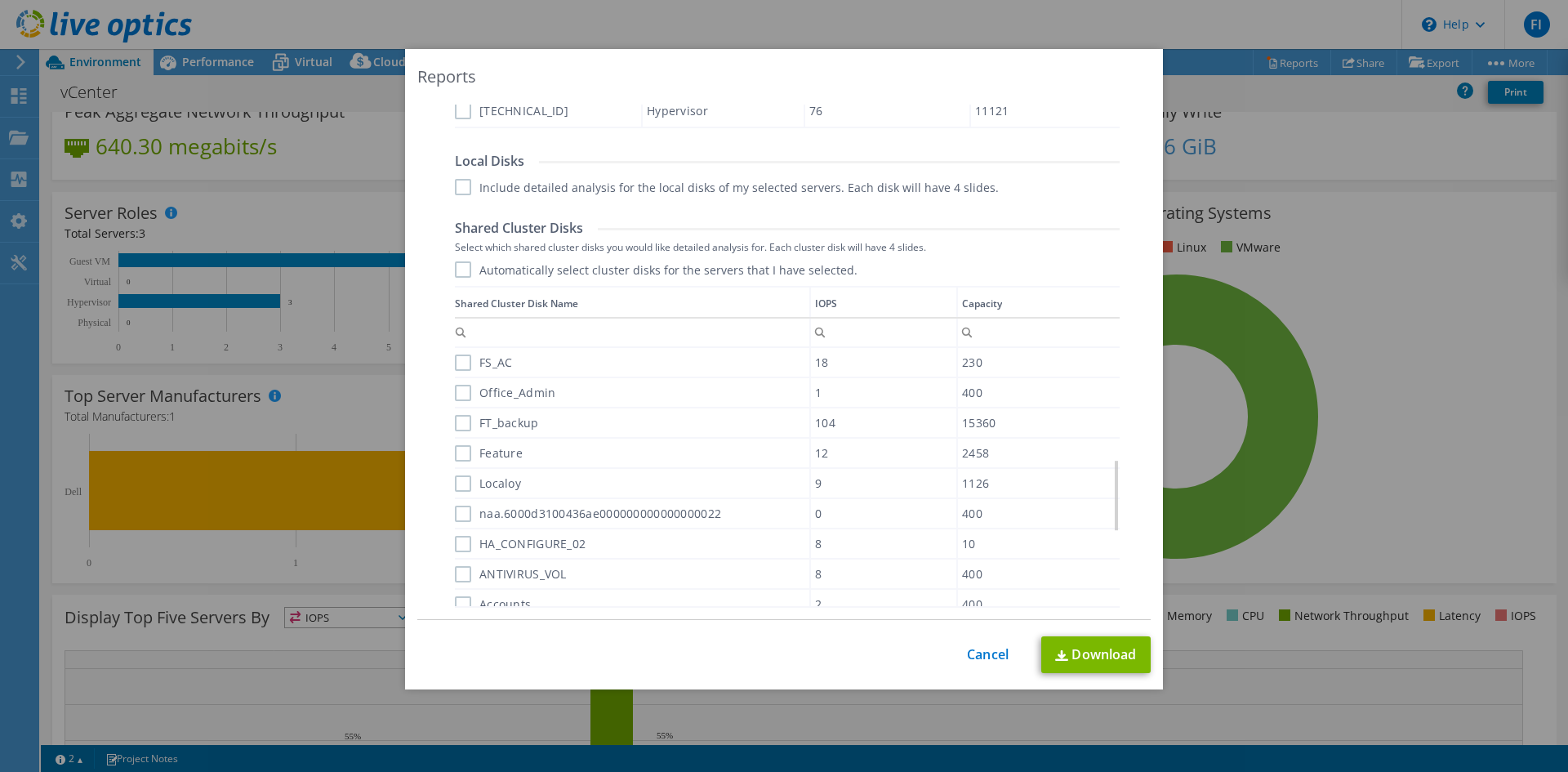
scroll to position [877, 0]
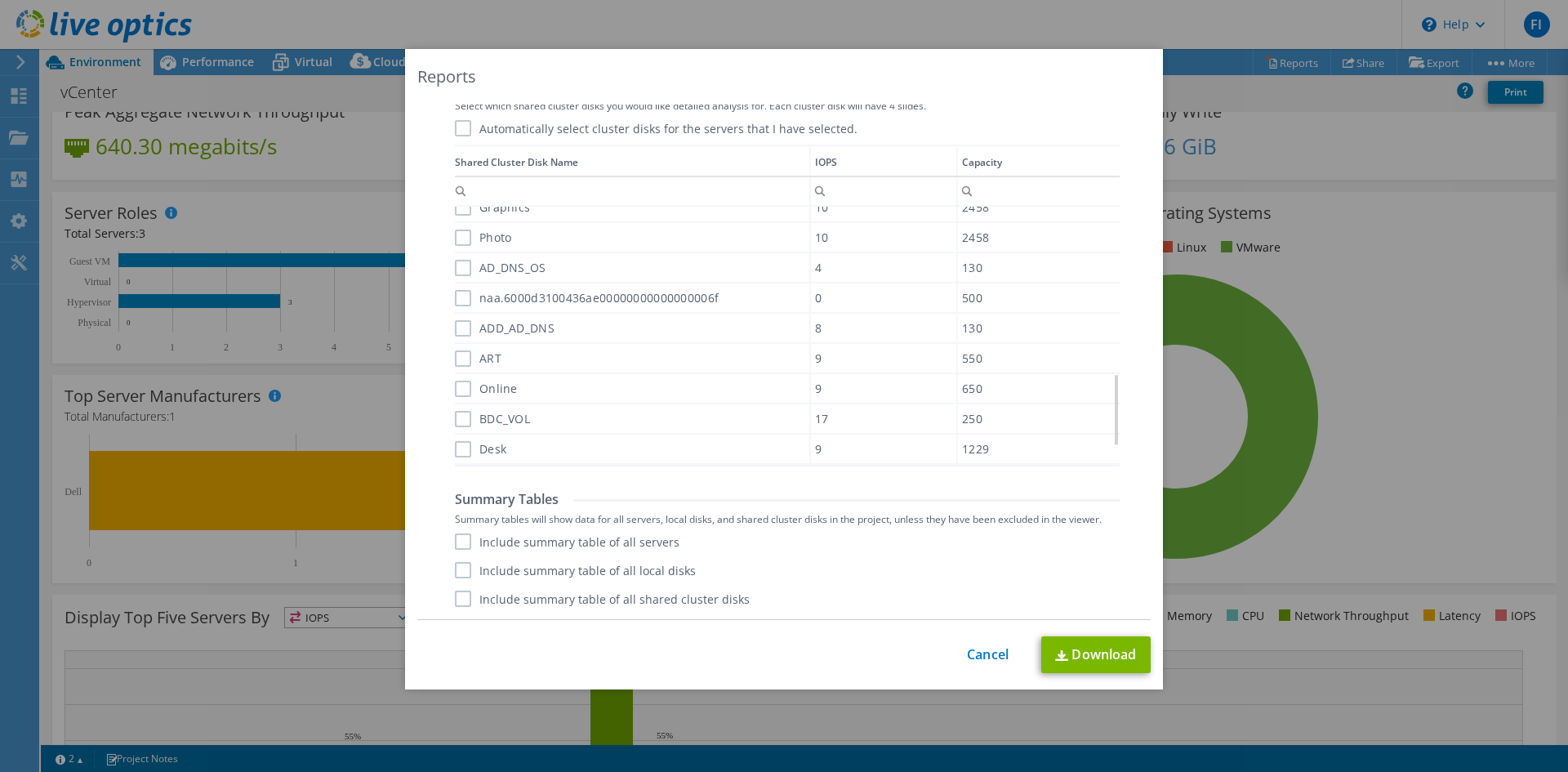
click at [456, 540] on label "Include summary table of all servers" at bounding box center [567, 542] width 225 height 17
click at [0, 0] on input "Include summary table of all servers" at bounding box center [0, 0] width 0 height 0
click at [455, 569] on label "Include summary table of all local disks" at bounding box center [575, 570] width 241 height 17
click at [0, 0] on input "Include summary table of all local disks" at bounding box center [0, 0] width 0 height 0
click at [459, 600] on label "Include summary table of all shared cluster disks" at bounding box center [602, 599] width 295 height 17
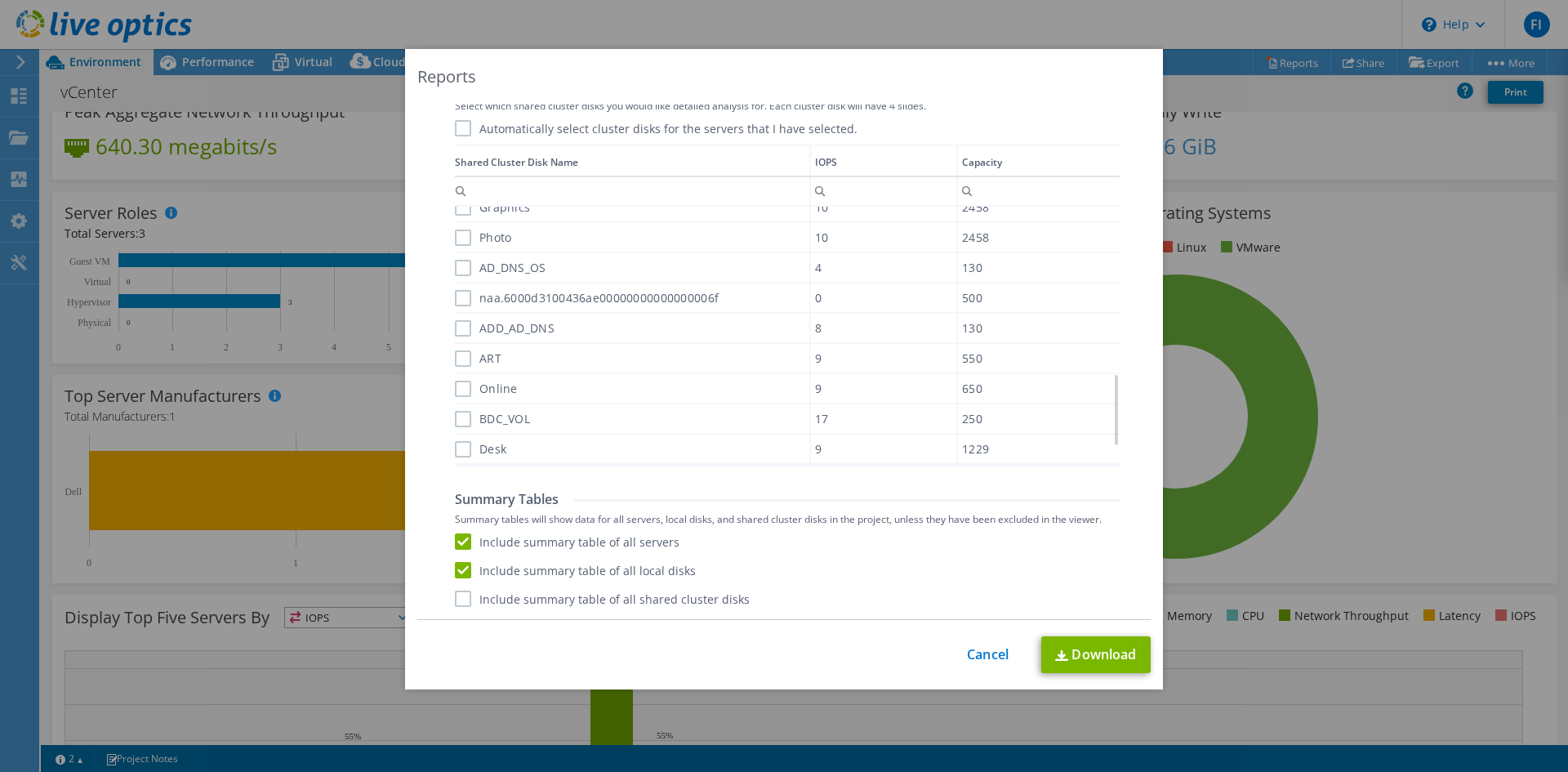
click at [0, 0] on input "Include summary table of all shared cluster disks" at bounding box center [0, 0] width 0 height 0
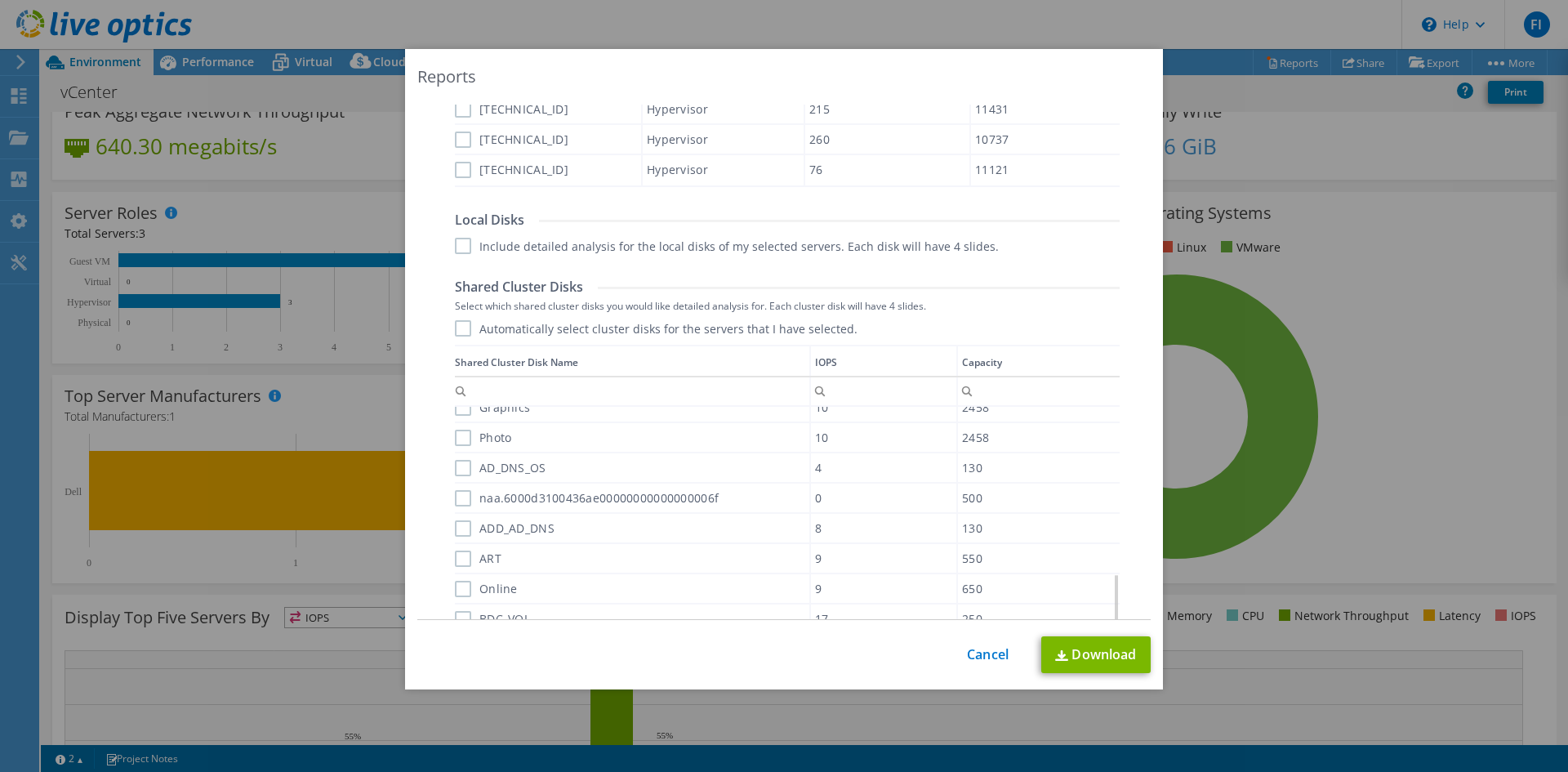
scroll to position [304, 0]
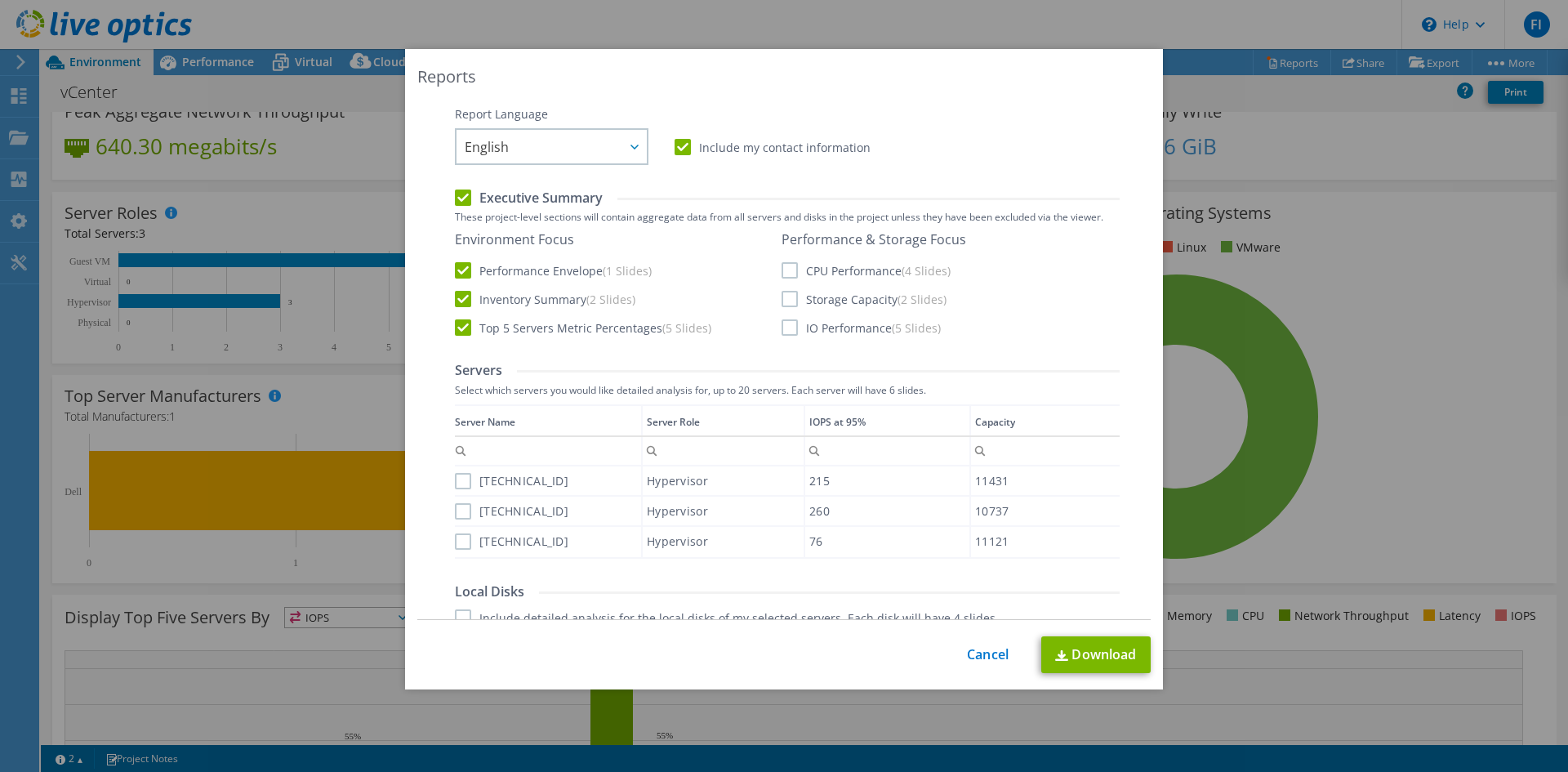
click at [787, 267] on label "CPU Performance (4 Slides)" at bounding box center [867, 270] width 169 height 17
click at [0, 0] on input "CPU Performance (4 Slides)" at bounding box center [0, 0] width 0 height 0
click at [782, 304] on label "Storage Capacity (2 Slides)" at bounding box center [865, 299] width 165 height 17
click at [0, 0] on input "Storage Capacity (2 Slides)" at bounding box center [0, 0] width 0 height 0
click at [782, 331] on label "IO Performance (5 Slides)" at bounding box center [862, 327] width 160 height 17
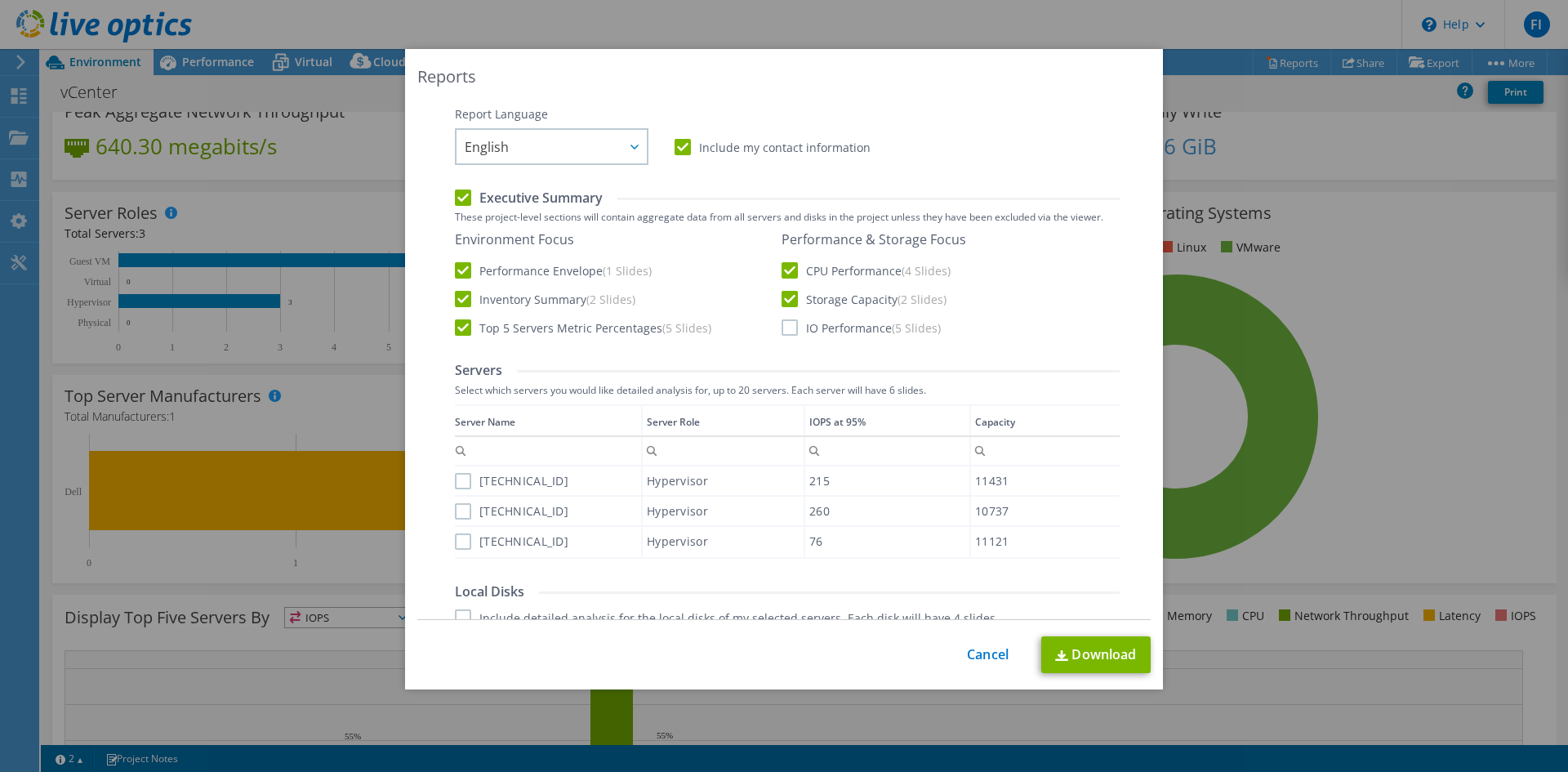
click at [0, 0] on input "IO Performance (5 Slides)" at bounding box center [0, 0] width 0 height 0
click at [455, 477] on label "[TECHNICAL_ID]" at bounding box center [512, 481] width 114 height 17
click at [0, 0] on input "[TECHNICAL_ID]" at bounding box center [0, 0] width 0 height 0
click at [463, 519] on label "[TECHNICAL_ID]" at bounding box center [512, 512] width 114 height 17
click at [0, 0] on input "[TECHNICAL_ID]" at bounding box center [0, 0] width 0 height 0
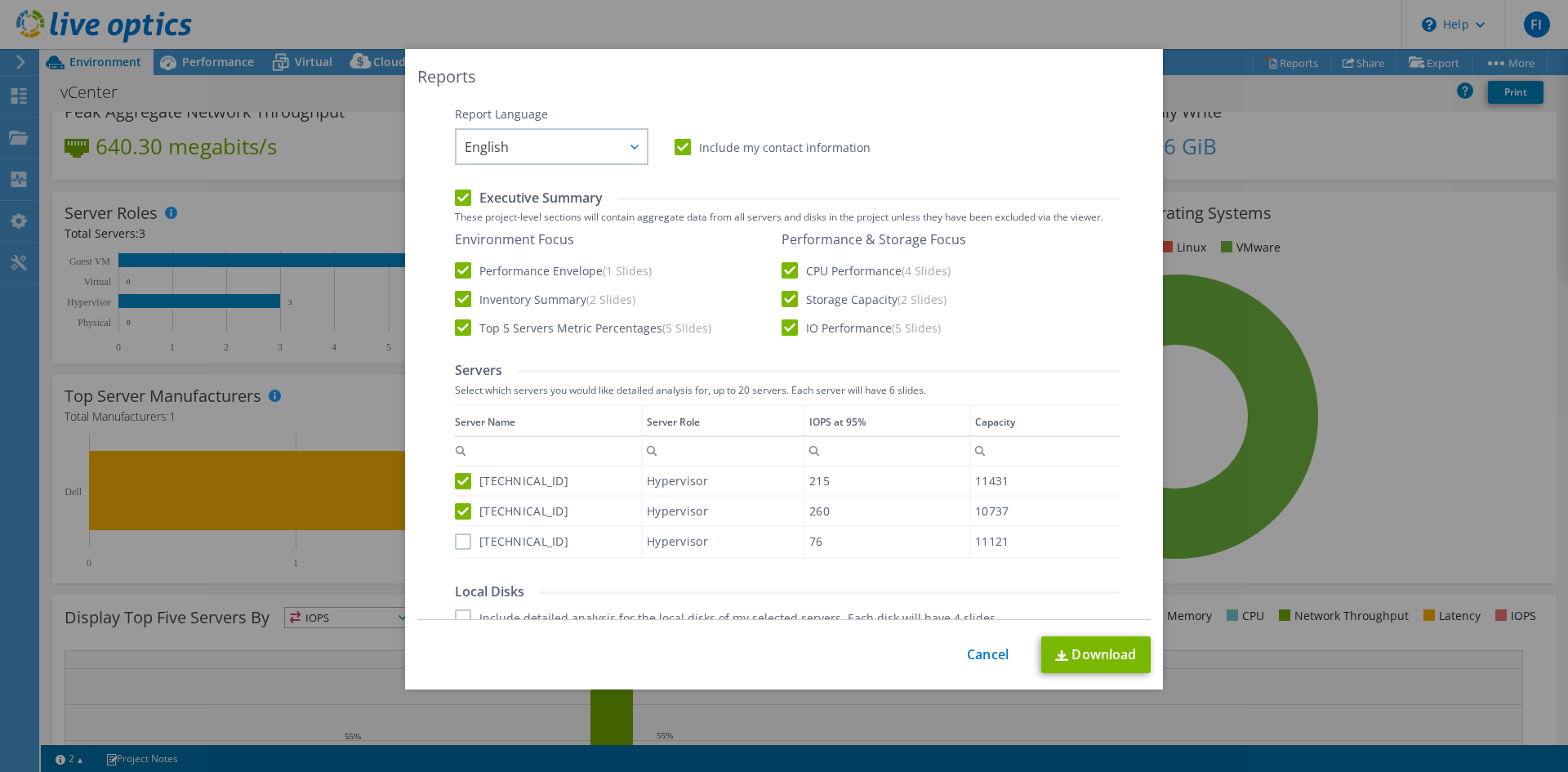
click at [462, 543] on label "[TECHNICAL_ID]" at bounding box center [512, 542] width 114 height 17
click at [0, 0] on input "[TECHNICAL_ID]" at bounding box center [0, 0] width 0 height 0
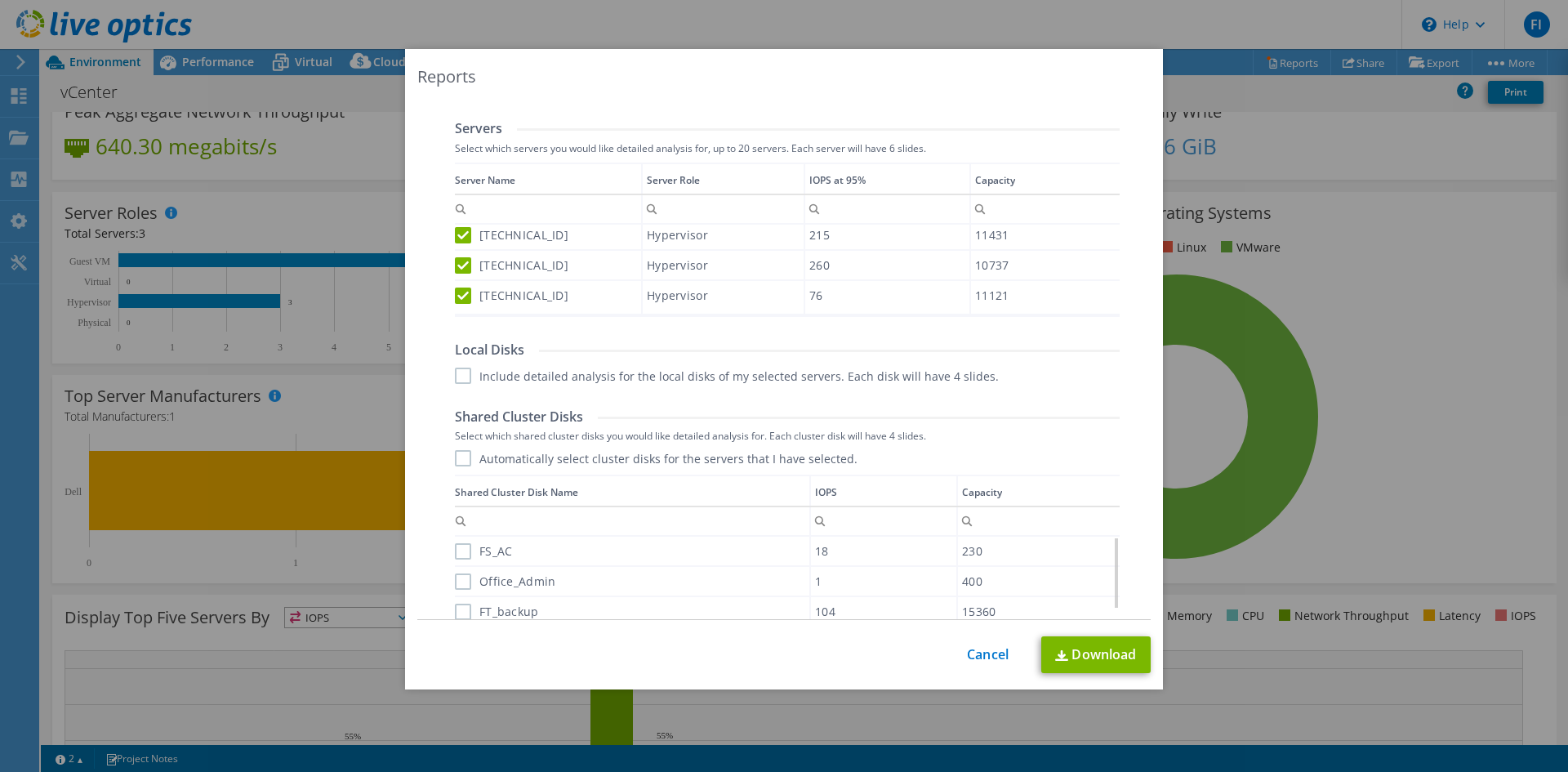
scroll to position [550, 0]
click at [457, 378] on label "Include detailed analysis for the local disks of my selected servers. Each disk…" at bounding box center [726, 372] width 544 height 17
click at [0, 0] on input "Include detailed analysis for the local disks of my selected servers. Each disk…" at bounding box center [0, 0] width 0 height 0
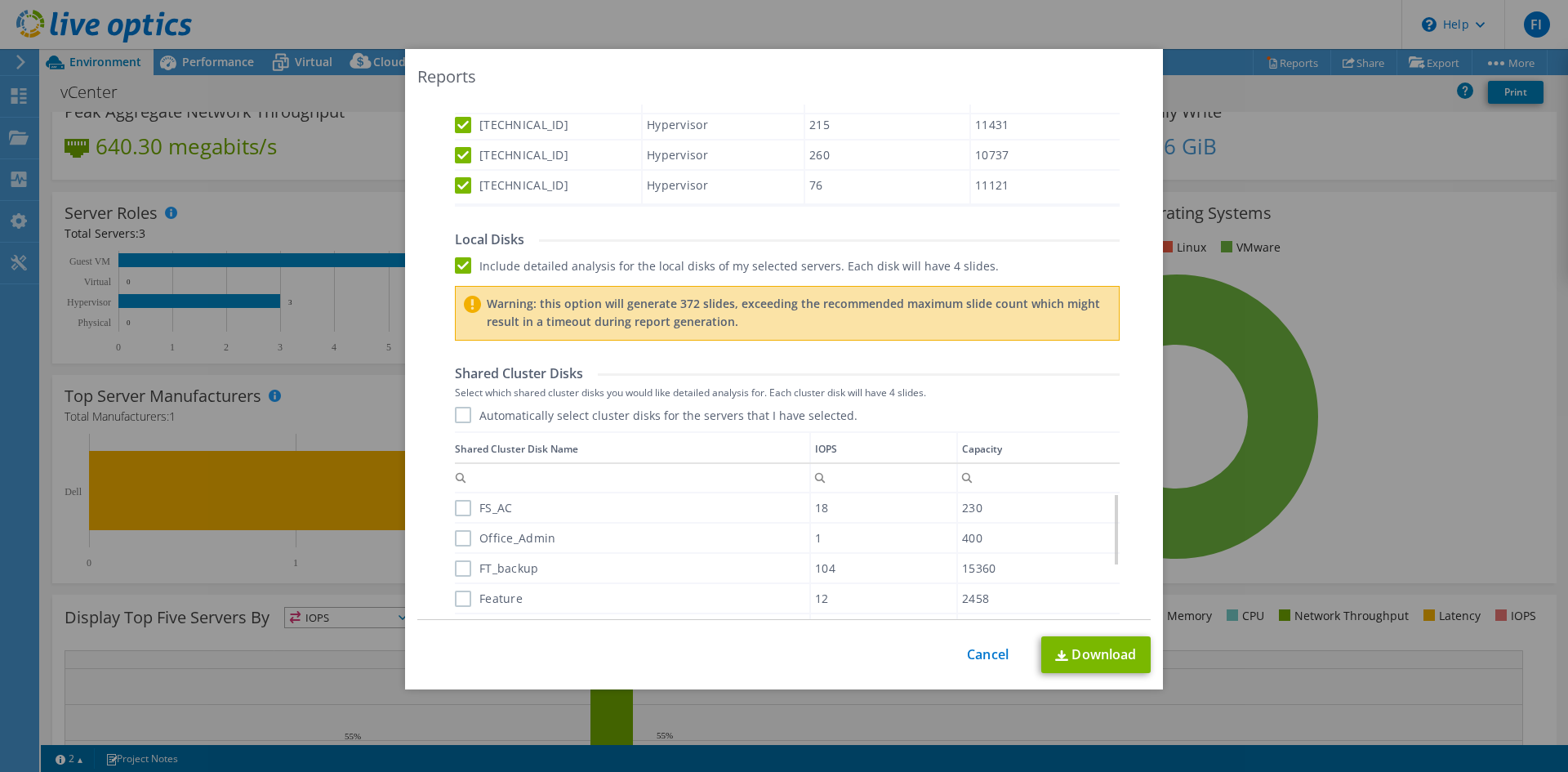
scroll to position [795, 0]
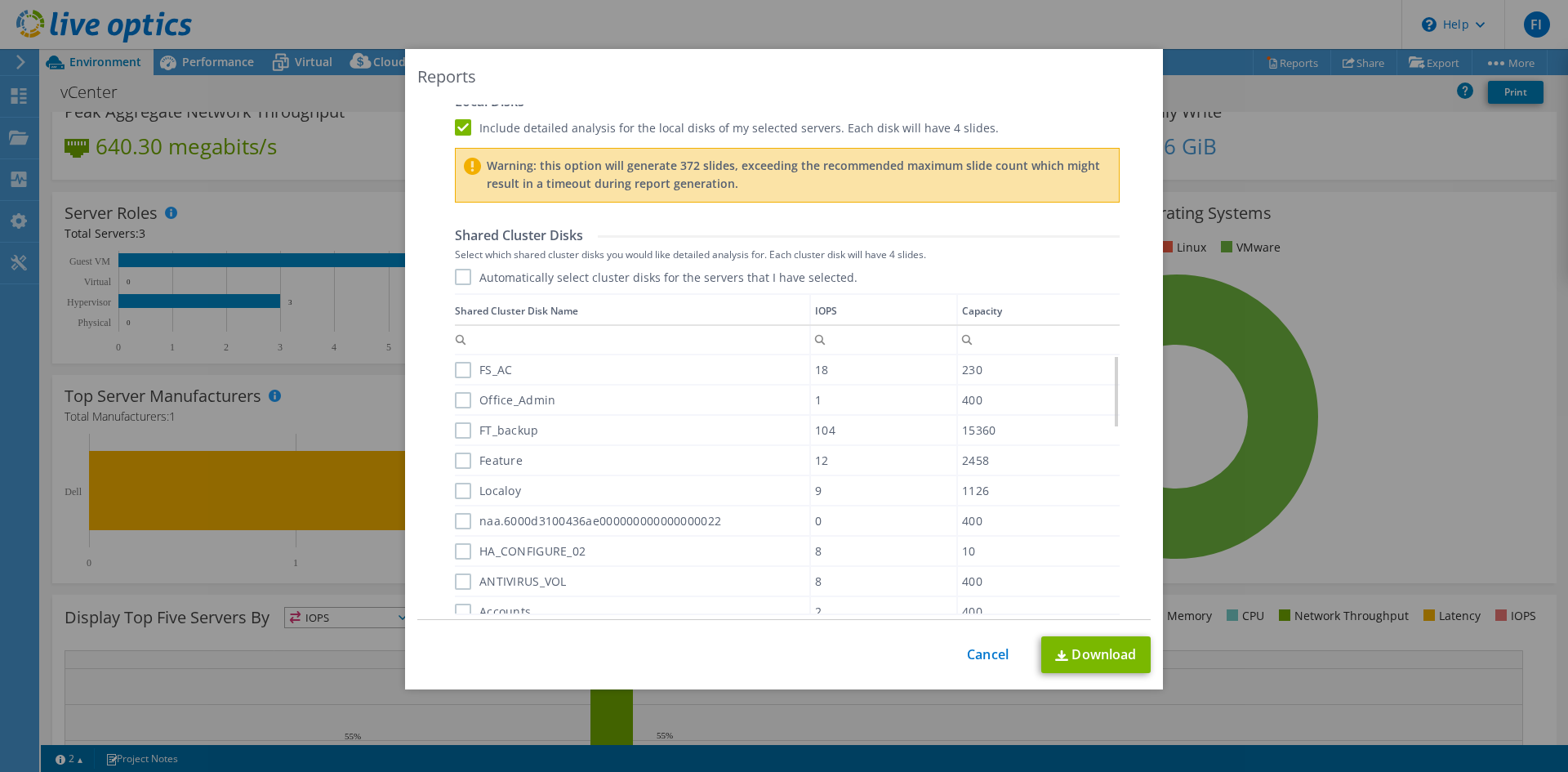
click at [460, 127] on label "Include detailed analysis for the local disks of my selected servers. Each disk…" at bounding box center [726, 127] width 544 height 17
click at [0, 0] on input "Include detailed analysis for the local disks of my selected servers. Each disk…" at bounding box center [0, 0] width 0 height 0
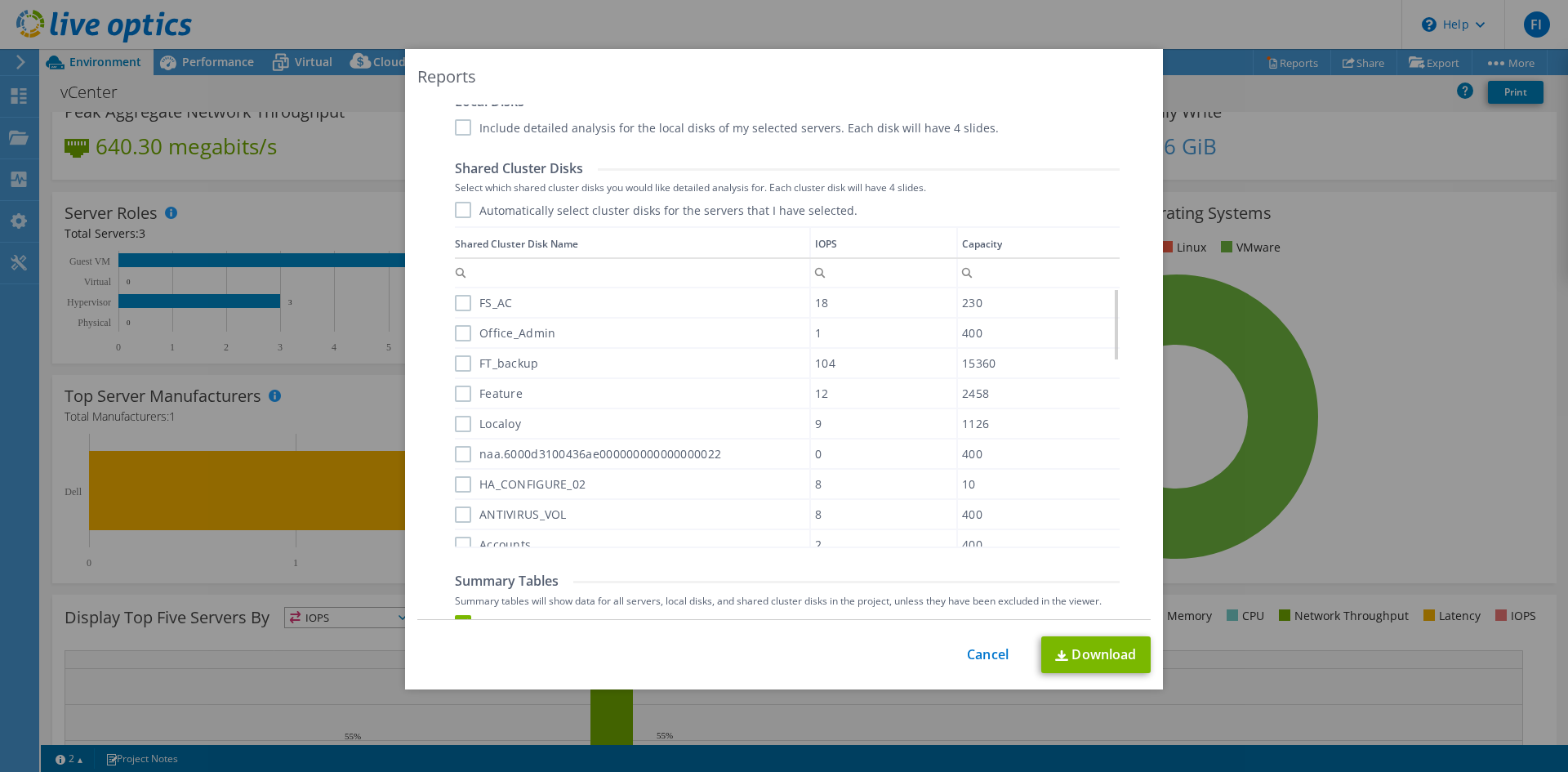
scroll to position [713, 0]
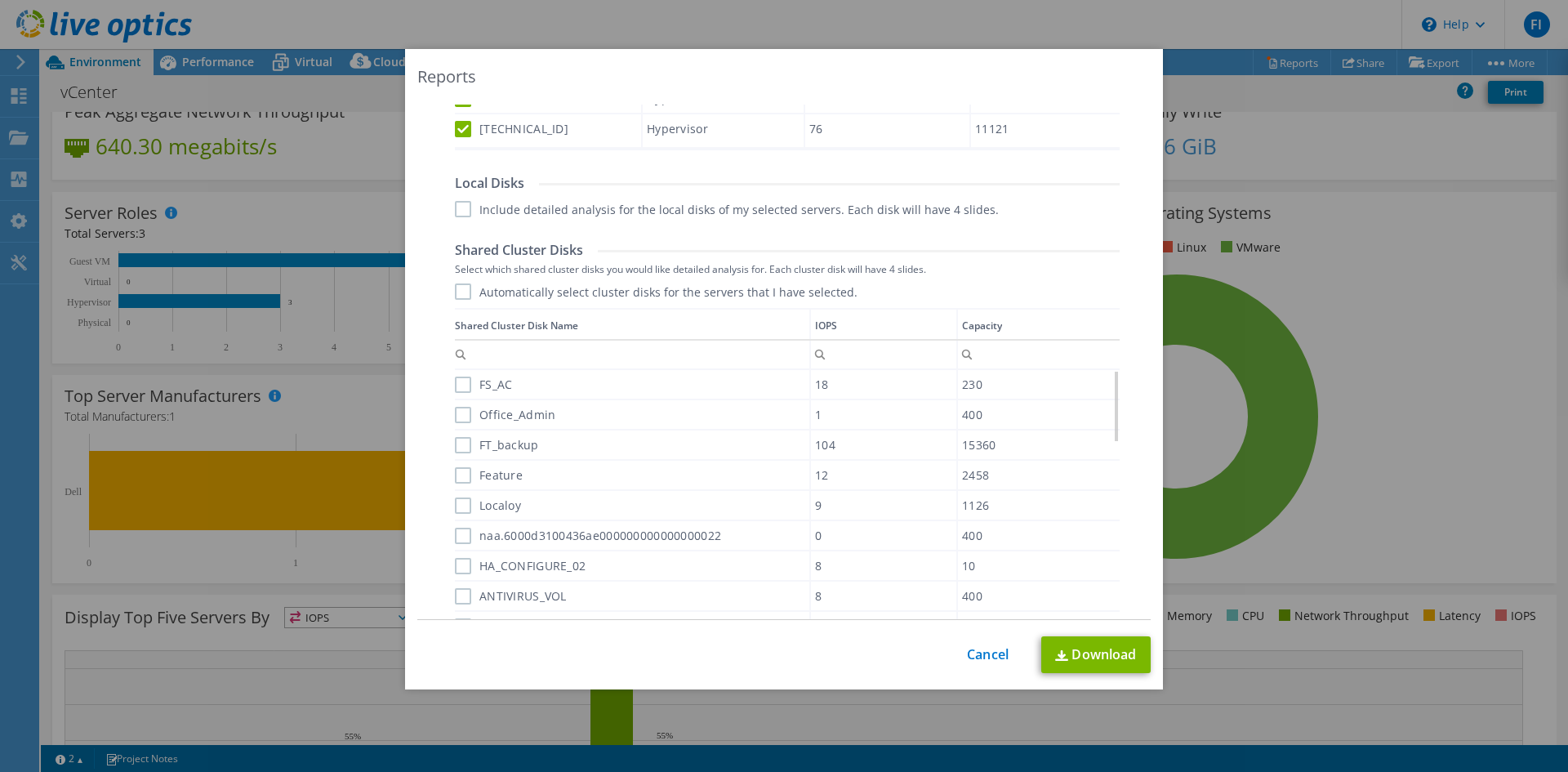
click at [455, 290] on label "Automatically select cluster disks for the servers that I have selected." at bounding box center [656, 292] width 403 height 17
click at [0, 0] on input "Automatically select cluster disks for the servers that I have selected." at bounding box center [0, 0] width 0 height 0
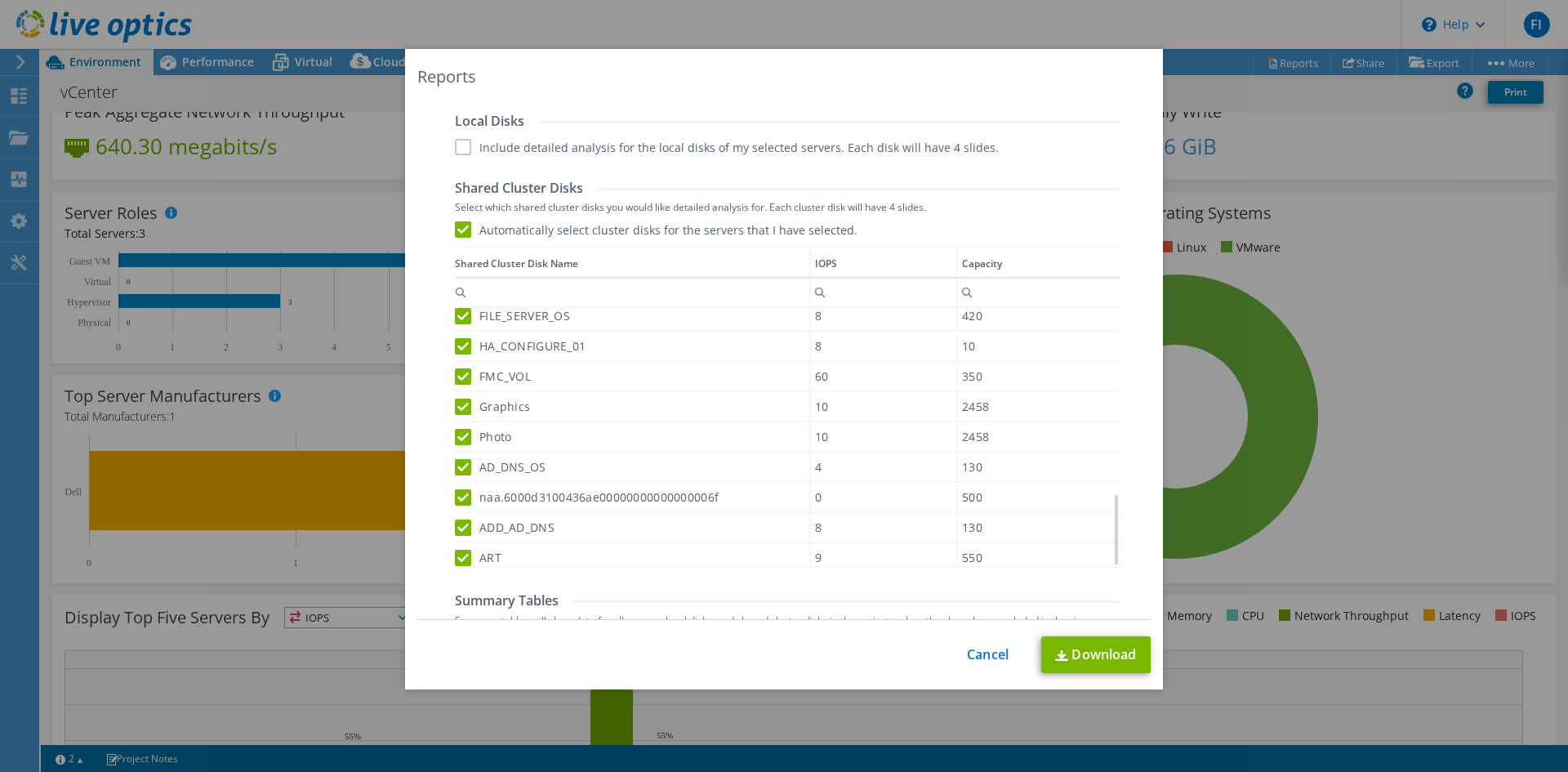
scroll to position [654, 0]
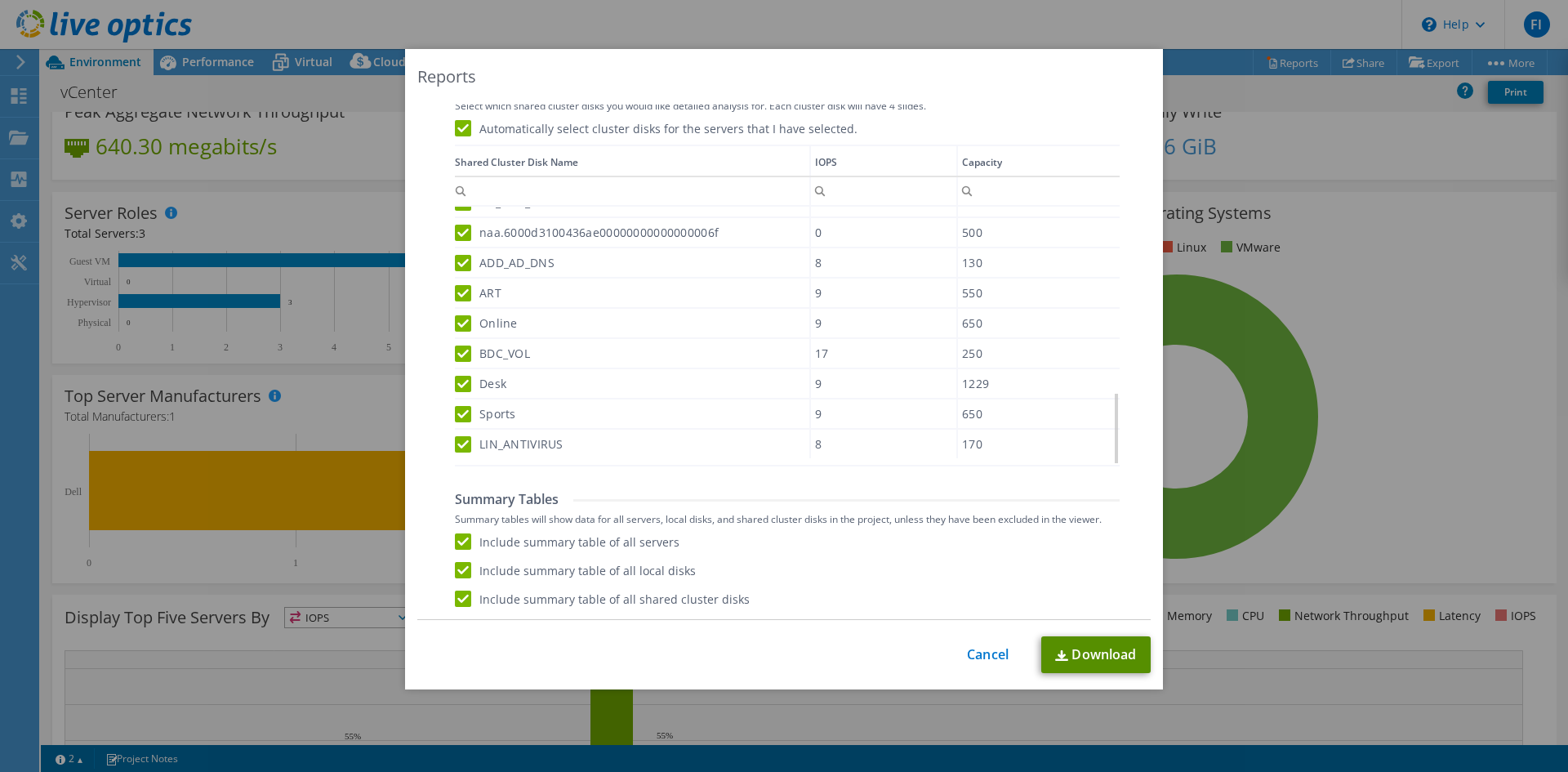
click at [1109, 645] on link "Download" at bounding box center [1096, 655] width 109 height 37
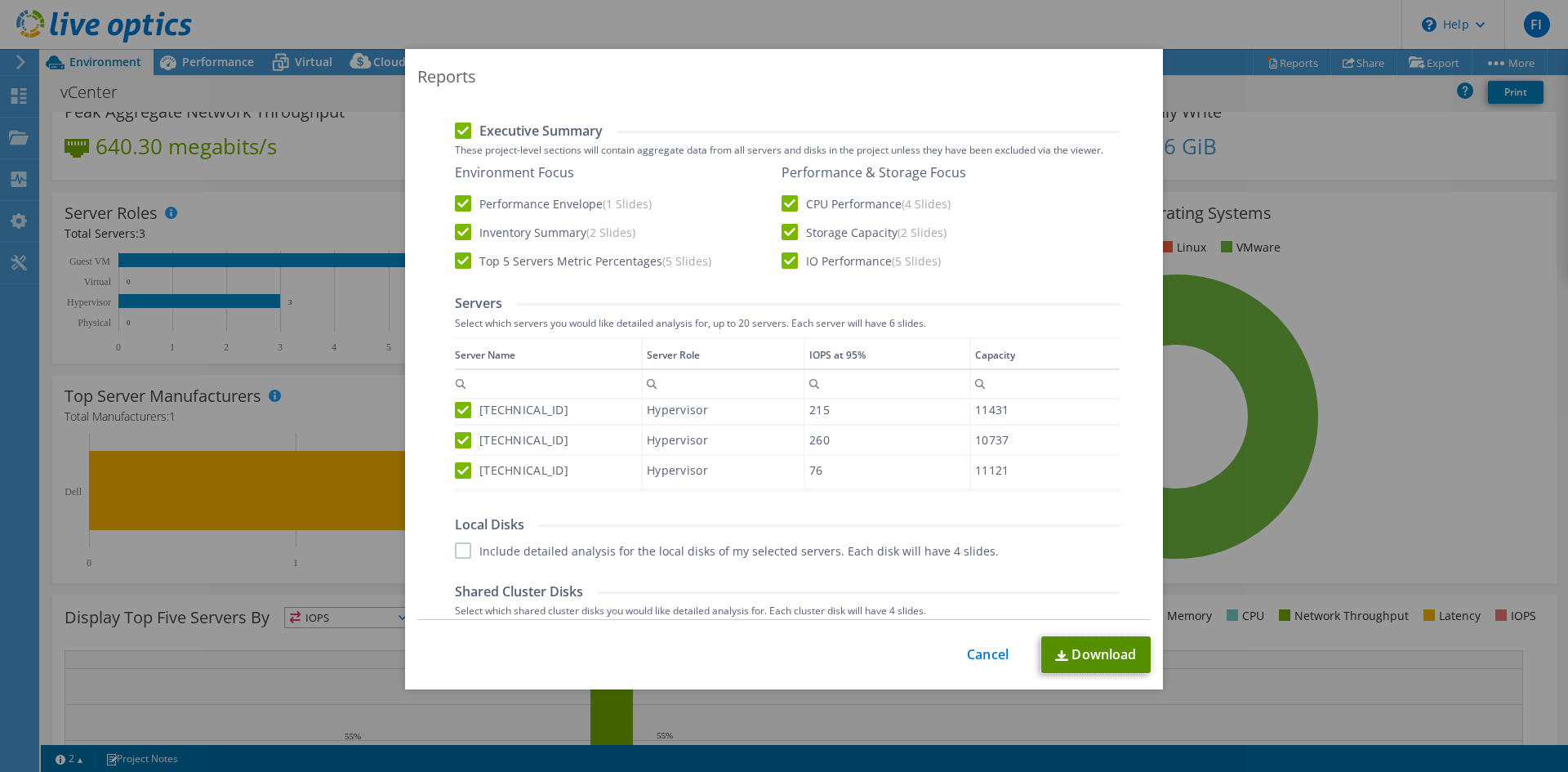
scroll to position [572, 0]
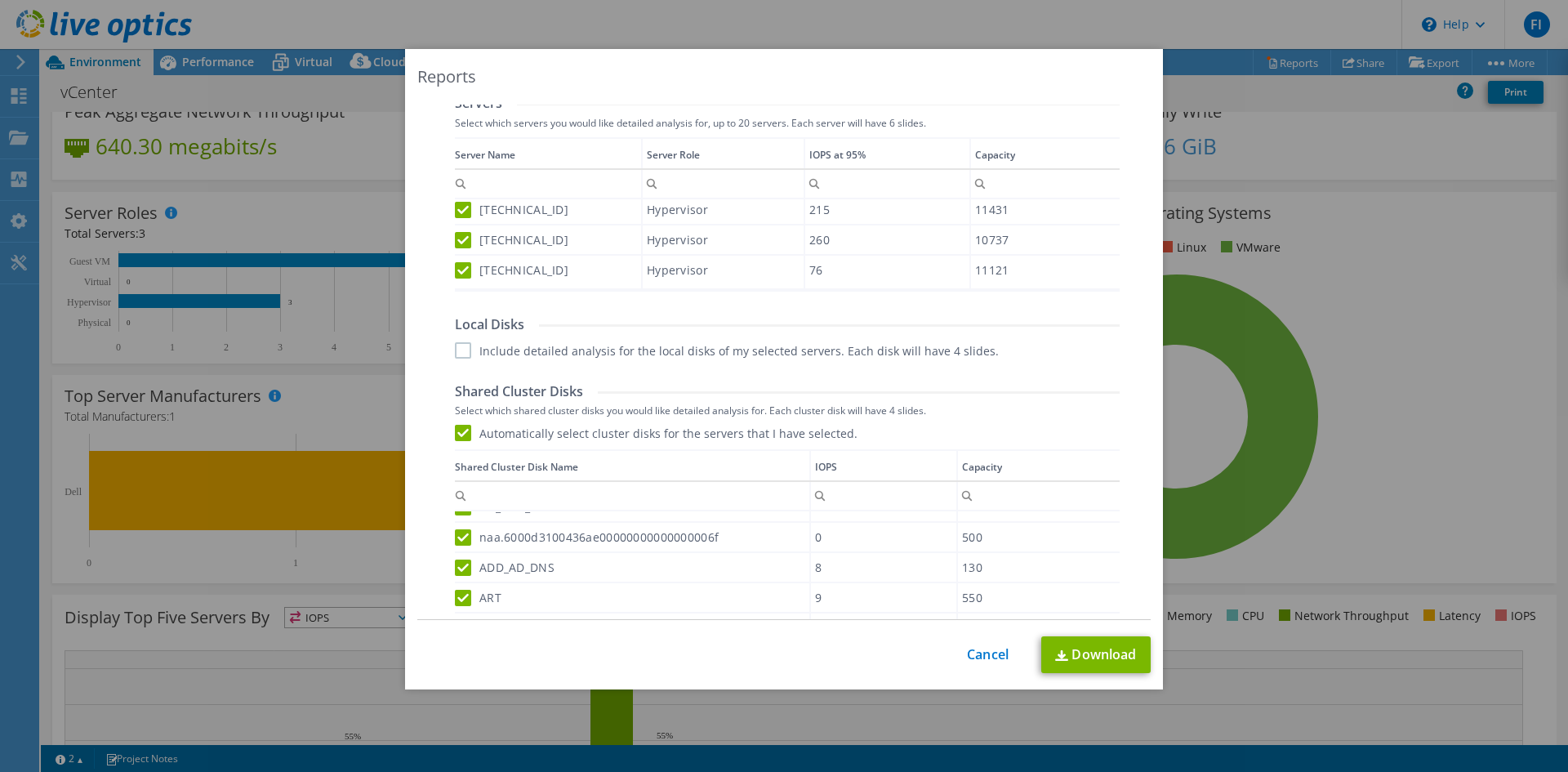
click at [455, 431] on label "Automatically select cluster disks for the servers that I have selected." at bounding box center [656, 433] width 403 height 17
click at [0, 0] on input "Automatically select cluster disks for the servers that I have selected." at bounding box center [0, 0] width 0 height 0
click at [455, 349] on label "Include detailed analysis for the local disks of my selected servers. Each disk…" at bounding box center [726, 350] width 544 height 17
click at [0, 0] on input "Include detailed analysis for the local disks of my selected servers. Each disk…" at bounding box center [0, 0] width 0 height 0
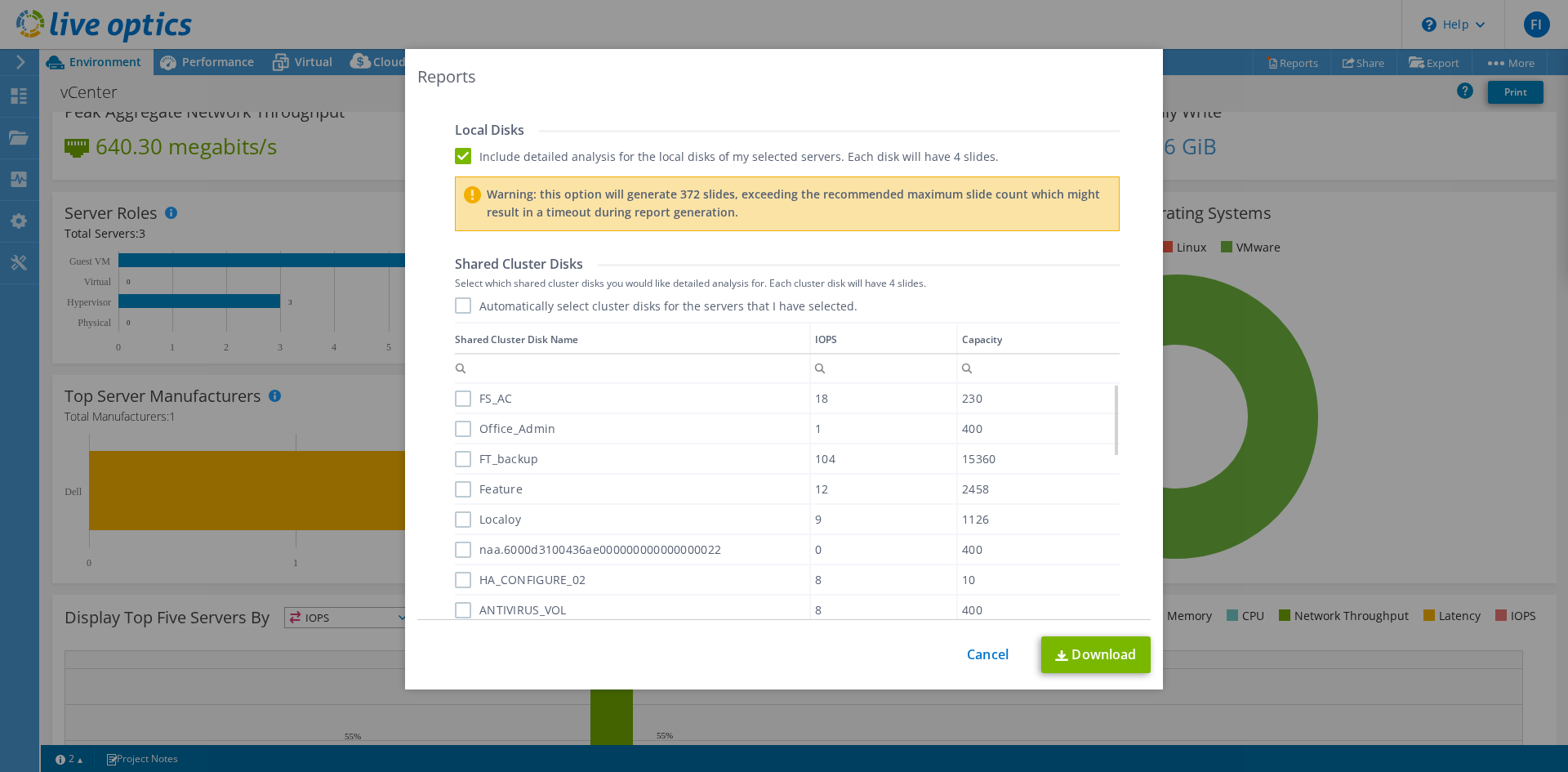
scroll to position [780, 0]
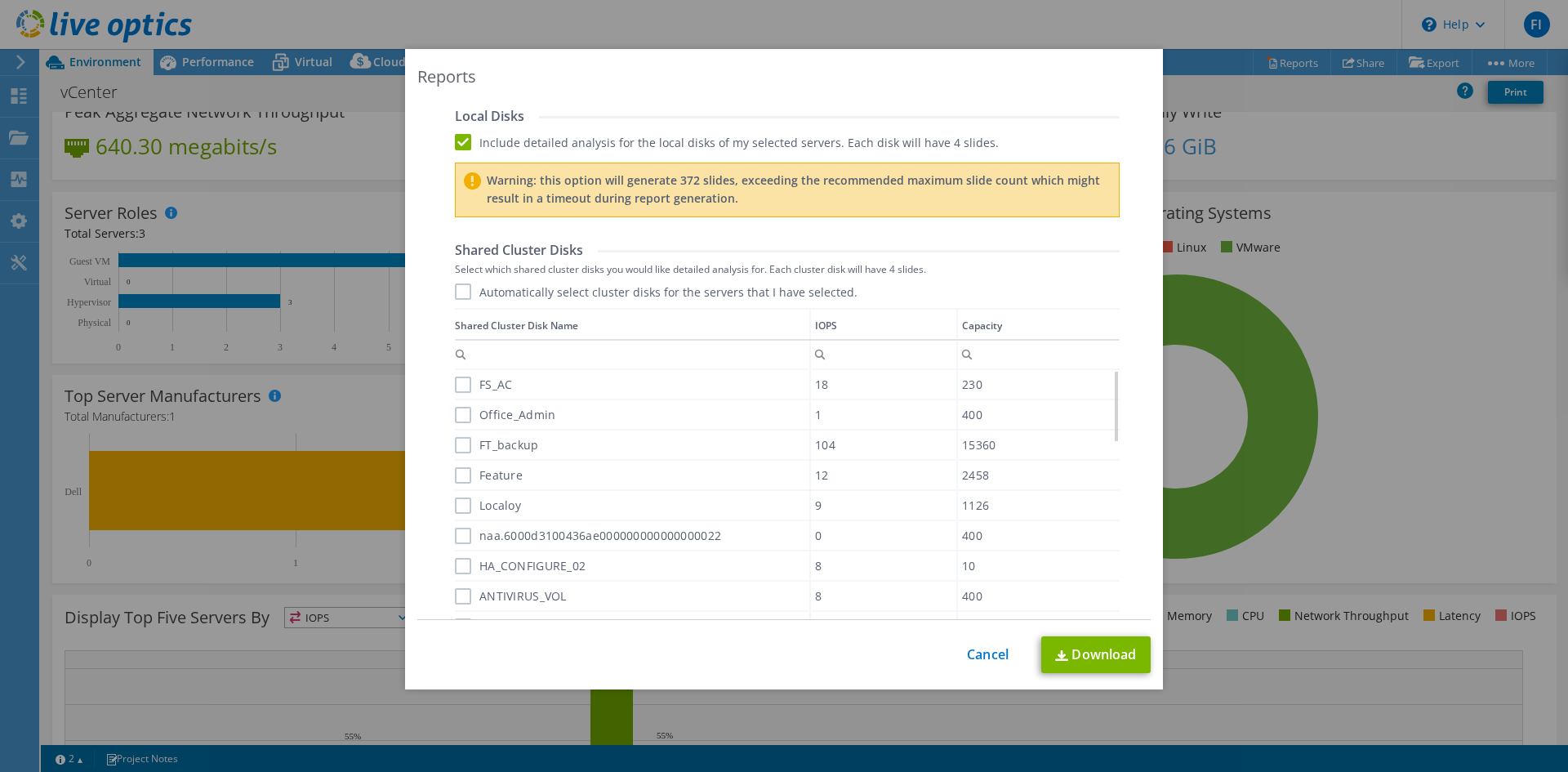
click at [455, 297] on label "Automatically select cluster disks for the servers that I have selected." at bounding box center [656, 292] width 403 height 17
click at [0, 0] on input "Automatically select cluster disks for the servers that I have selected." at bounding box center [0, 0] width 0 height 0
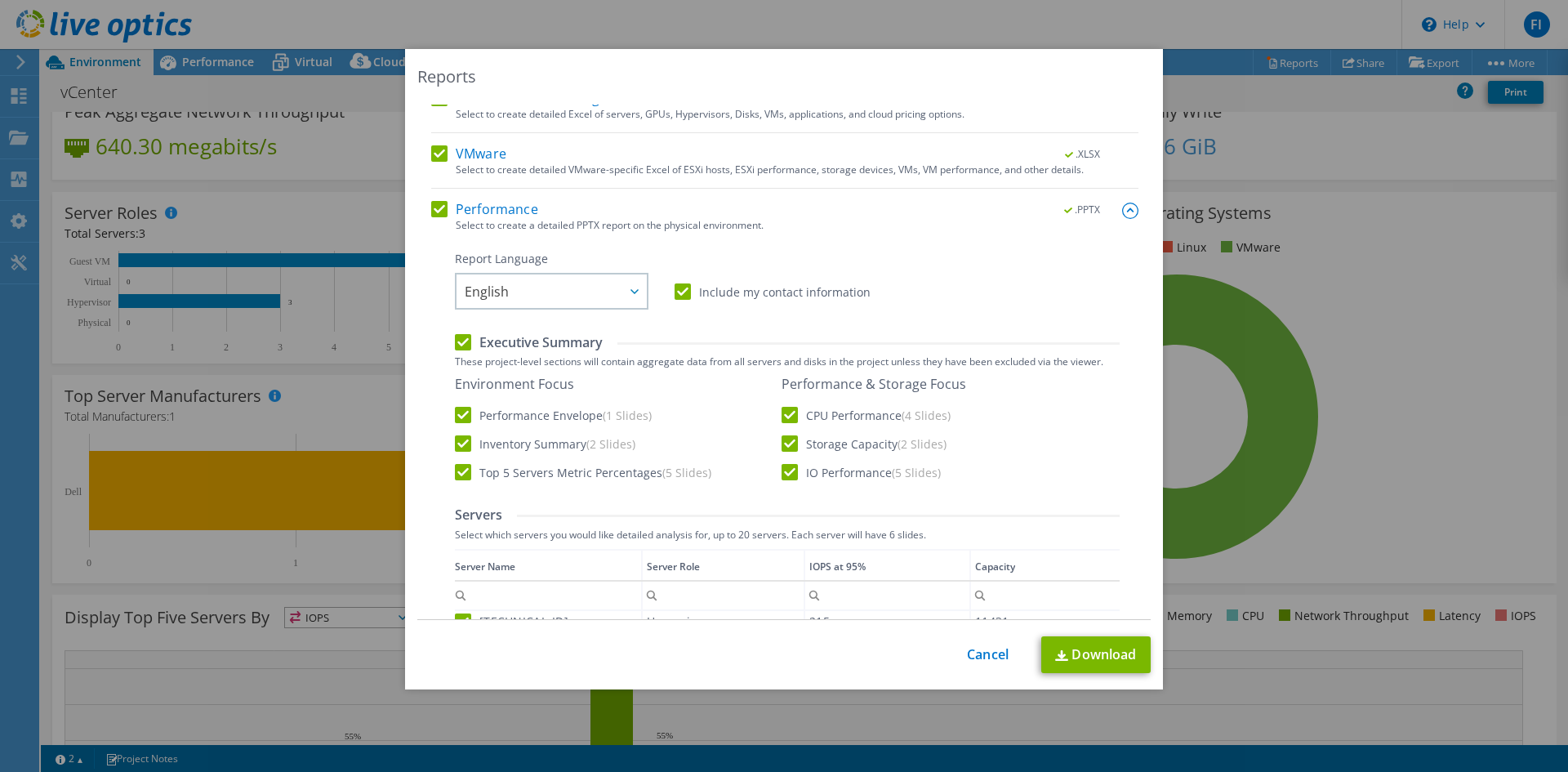
scroll to position [0, 0]
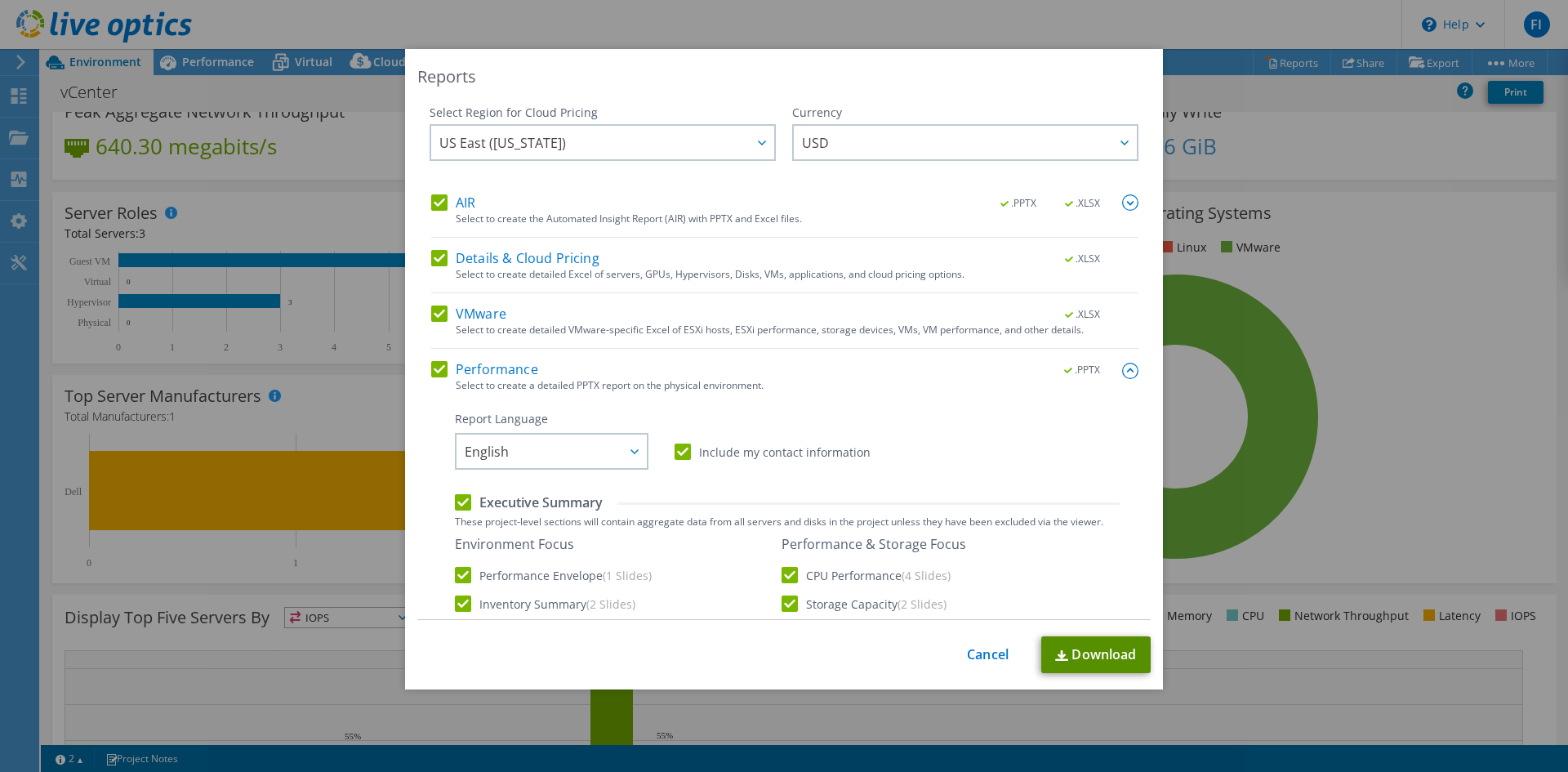
click at [1115, 670] on link "Download" at bounding box center [1096, 655] width 109 height 37
click at [1111, 149] on div at bounding box center [1124, 142] width 27 height 34
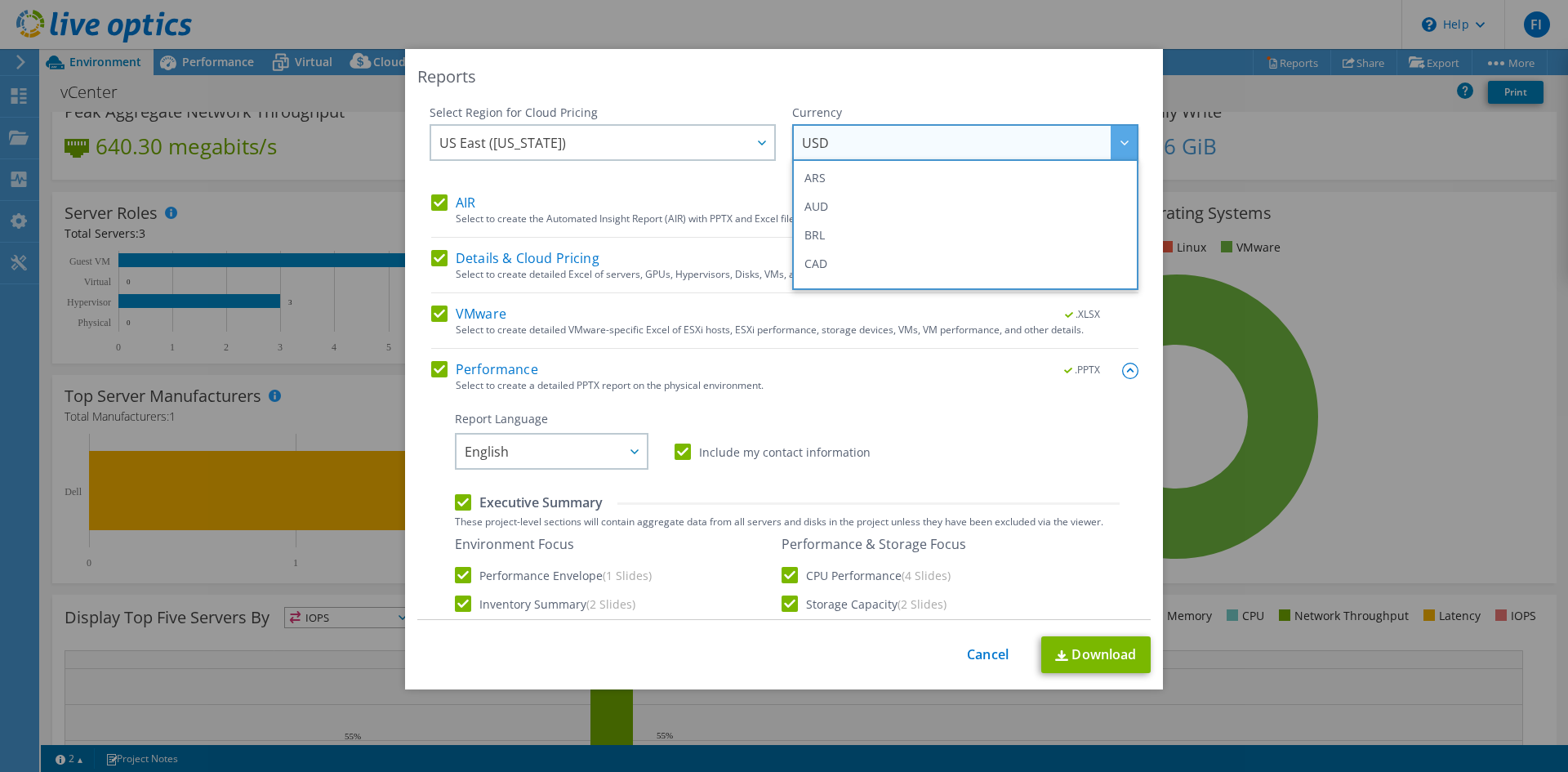
click at [1111, 146] on div at bounding box center [1124, 142] width 27 height 34
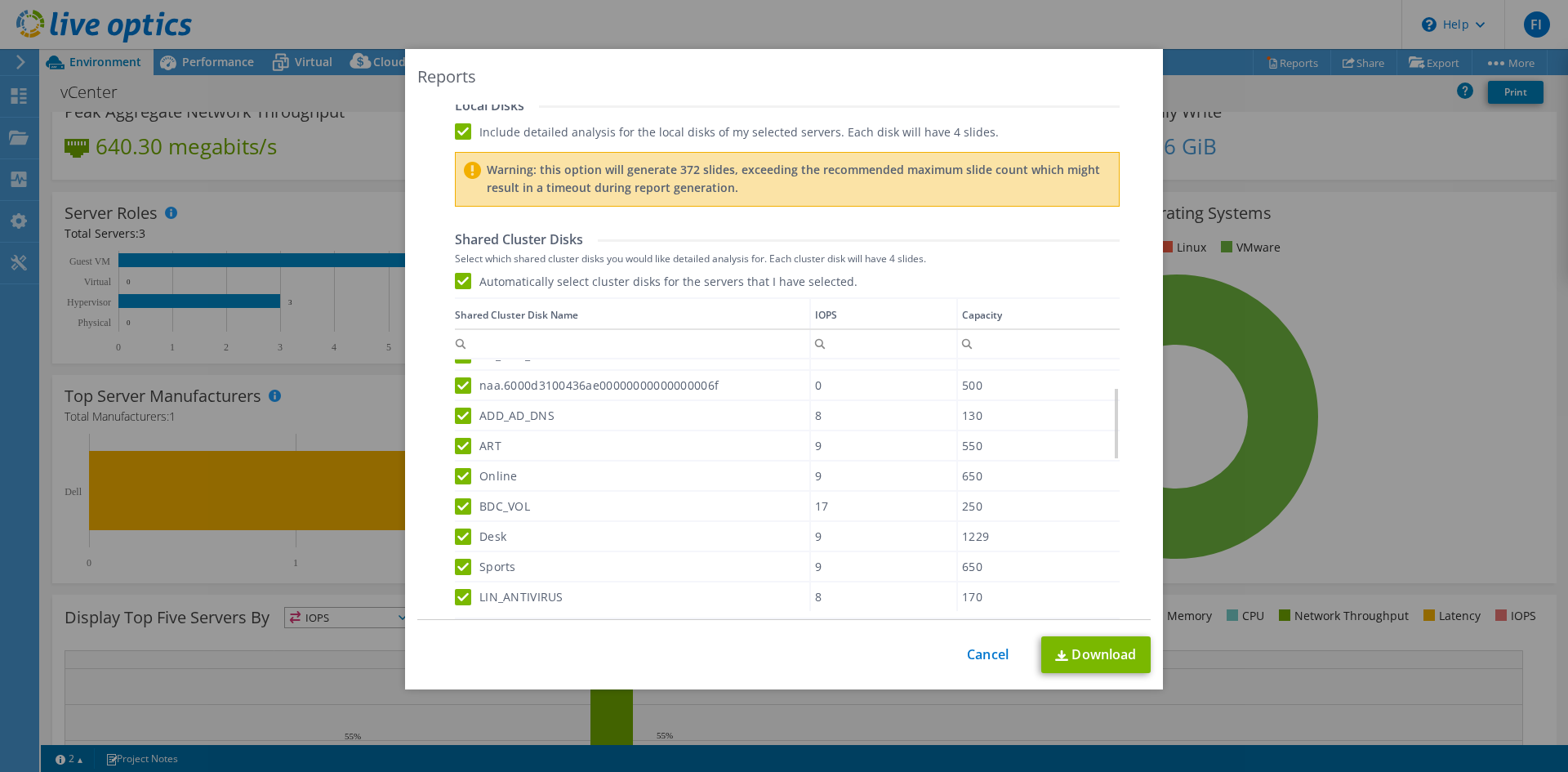
scroll to position [943, 0]
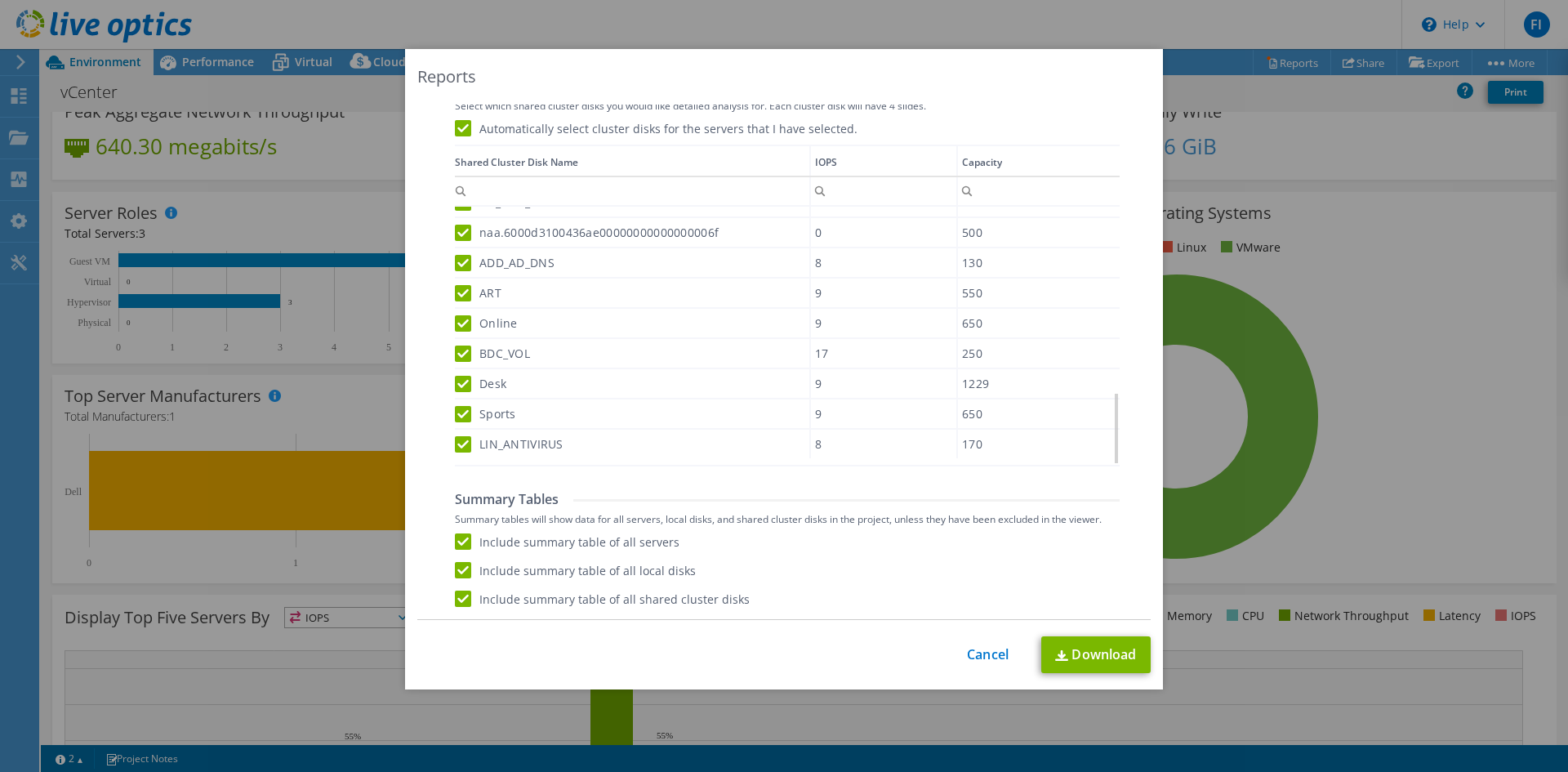
click at [988, 667] on div "This process may take a while, please wait... Cancel Download" at bounding box center [784, 655] width 734 height 37
click at [988, 651] on link "Cancel" at bounding box center [988, 655] width 41 height 16
